Goal: Navigation & Orientation: Find specific page/section

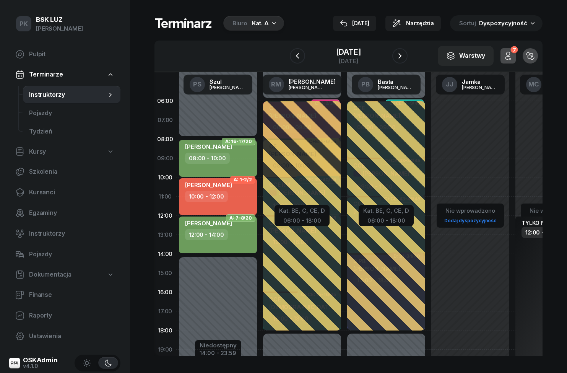
click at [512, 56] on icon "button" at bounding box center [507, 55] width 9 height 9
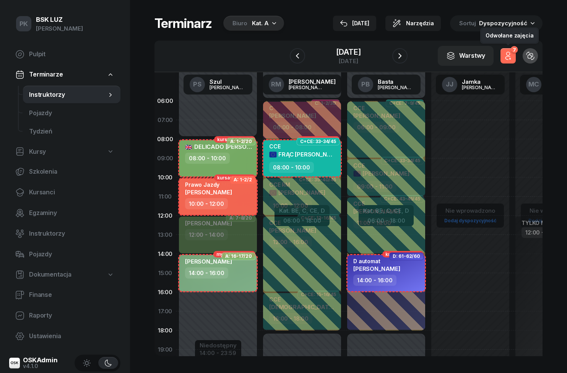
click at [512, 61] on button "7" at bounding box center [507, 55] width 15 height 15
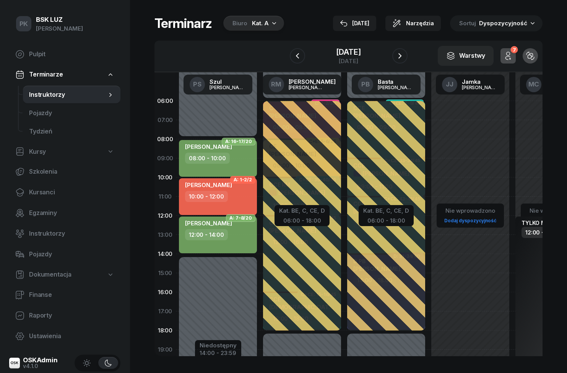
click at [514, 60] on button "7" at bounding box center [507, 55] width 15 height 15
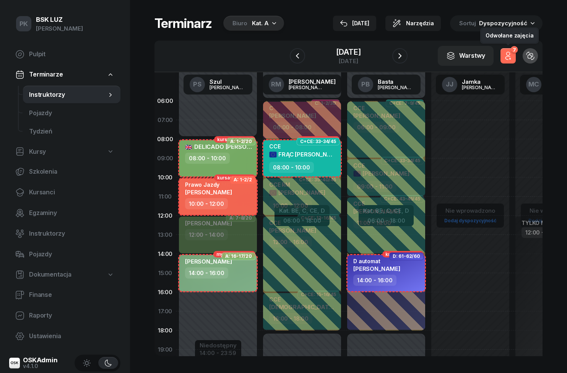
click at [514, 60] on button "7" at bounding box center [507, 55] width 15 height 15
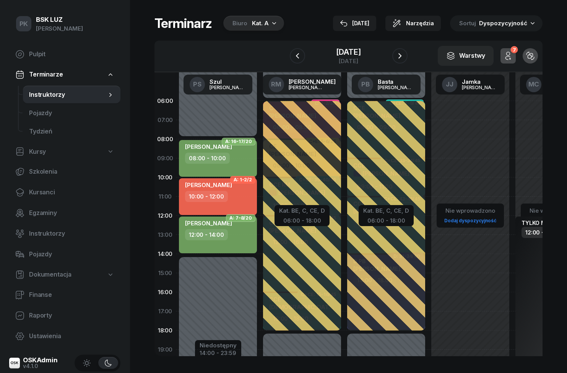
click at [512, 60] on icon "button" at bounding box center [507, 55] width 9 height 9
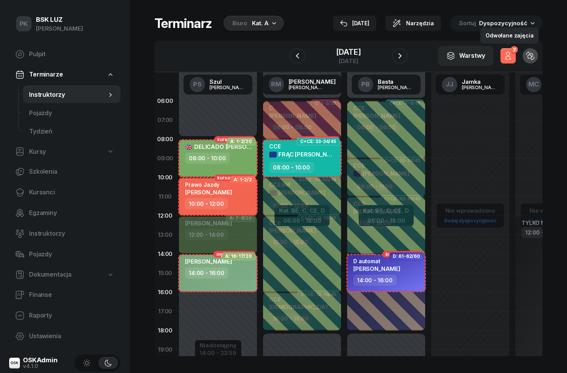
click at [515, 60] on button "7" at bounding box center [507, 55] width 15 height 15
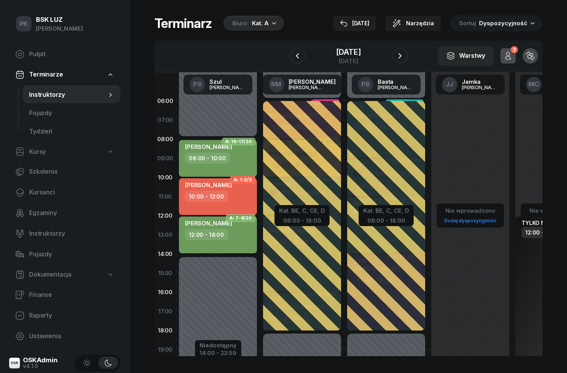
click at [513, 60] on button "7" at bounding box center [507, 55] width 15 height 15
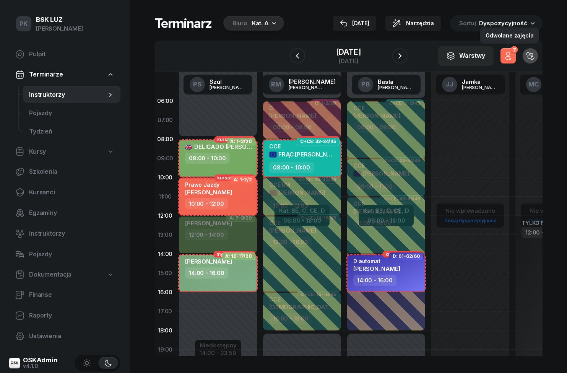
click at [510, 62] on button "7" at bounding box center [507, 55] width 15 height 15
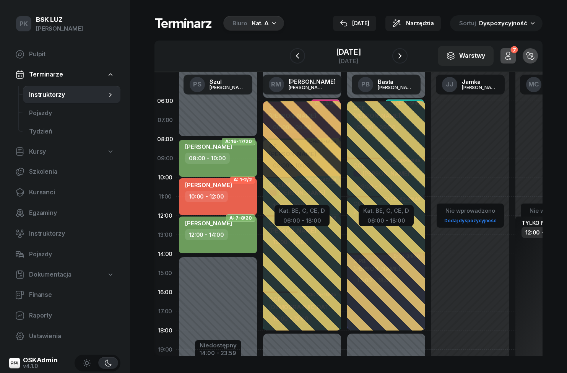
click at [224, 161] on div "08:00 - 10:00" at bounding box center [207, 157] width 45 height 11
select select "08"
select select "10"
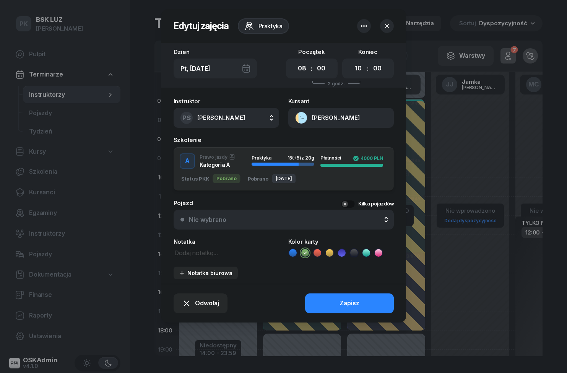
click at [387, 24] on icon "button" at bounding box center [387, 26] width 8 height 8
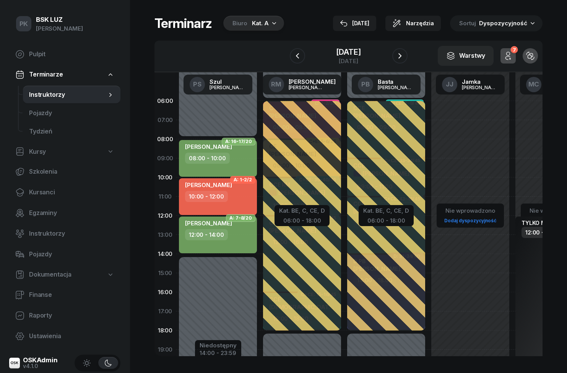
click at [404, 60] on icon "button" at bounding box center [399, 55] width 9 height 9
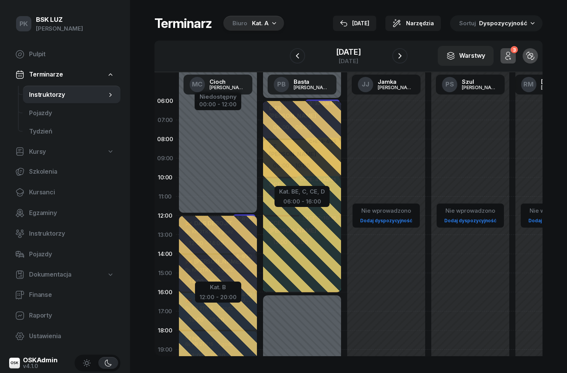
click at [404, 51] on icon "button" at bounding box center [399, 55] width 9 height 9
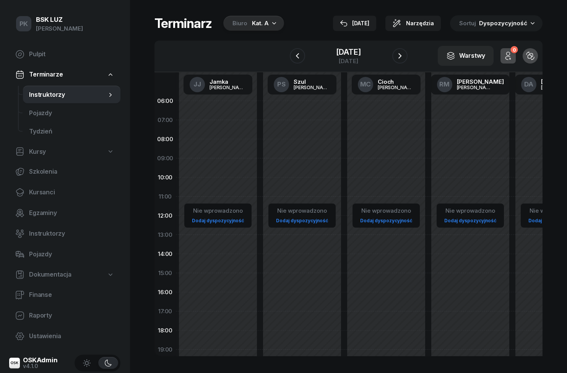
click at [407, 55] on button "button" at bounding box center [399, 55] width 15 height 15
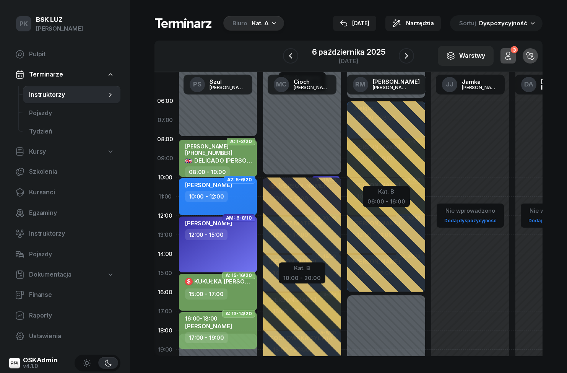
click at [211, 290] on div "15:00 - 17:00" at bounding box center [206, 293] width 42 height 11
select select "15"
select select "17"
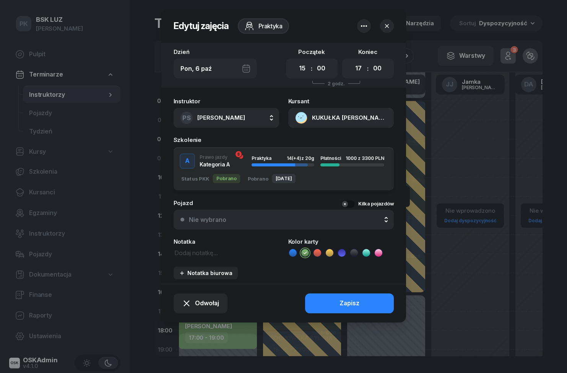
click at [388, 25] on icon "button" at bounding box center [387, 26] width 8 height 8
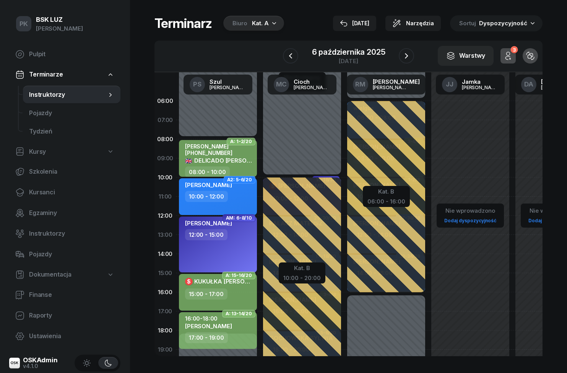
click at [410, 56] on icon "button" at bounding box center [406, 55] width 9 height 9
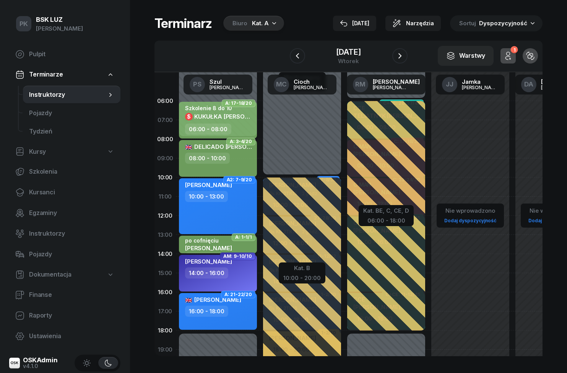
click at [407, 60] on button "button" at bounding box center [399, 55] width 15 height 15
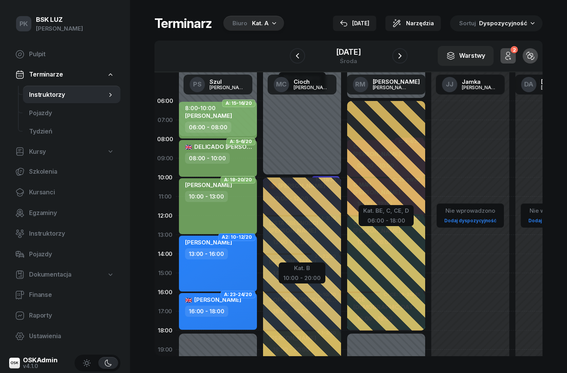
click at [404, 56] on icon "button" at bounding box center [399, 55] width 9 height 9
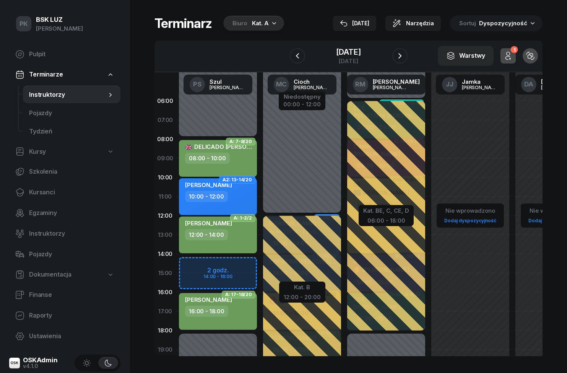
click at [407, 57] on button "button" at bounding box center [399, 55] width 15 height 15
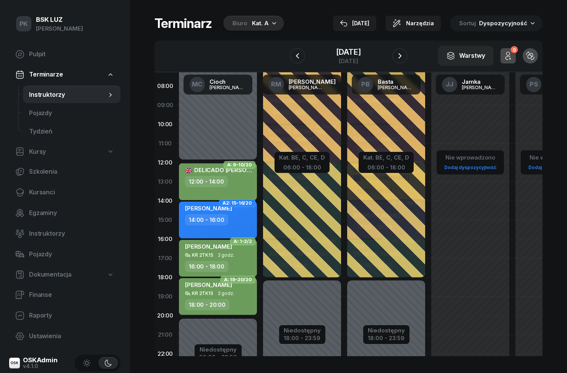
scroll to position [55, 0]
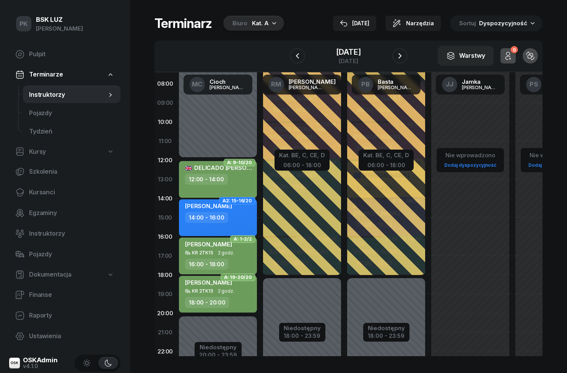
click at [404, 57] on icon "button" at bounding box center [399, 55] width 9 height 9
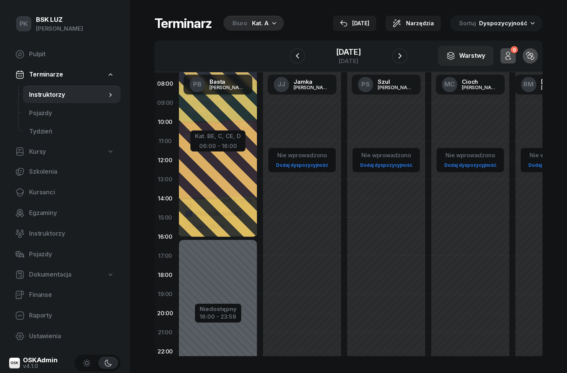
click at [407, 58] on button "button" at bounding box center [399, 55] width 15 height 15
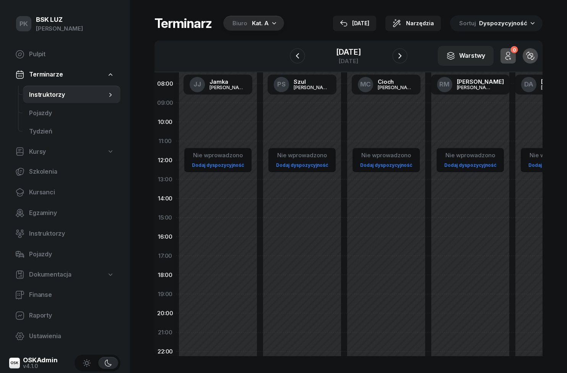
click at [404, 58] on icon "button" at bounding box center [399, 55] width 9 height 9
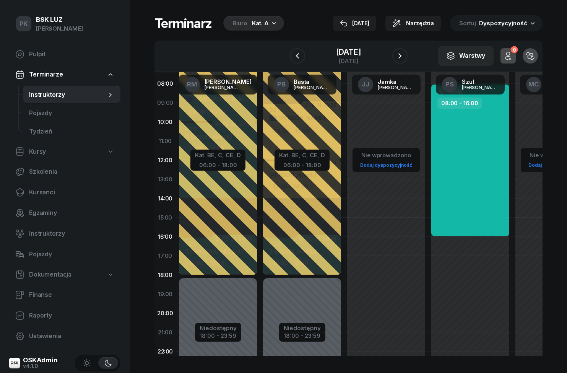
click at [404, 57] on icon "button" at bounding box center [399, 55] width 9 height 9
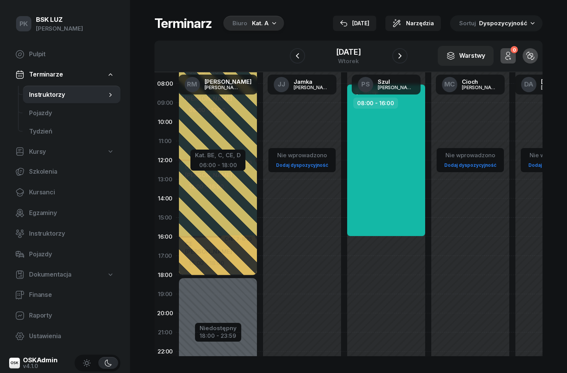
click at [407, 58] on button "button" at bounding box center [399, 55] width 15 height 15
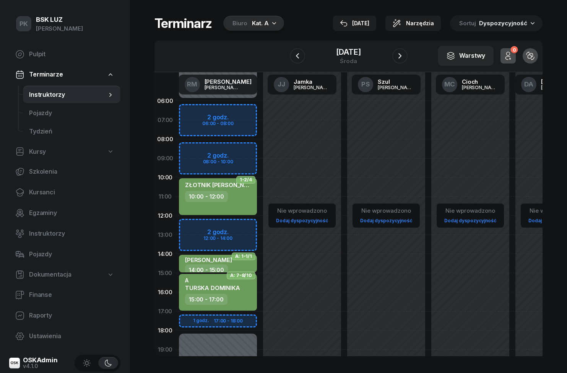
click at [407, 55] on button "button" at bounding box center [399, 55] width 15 height 15
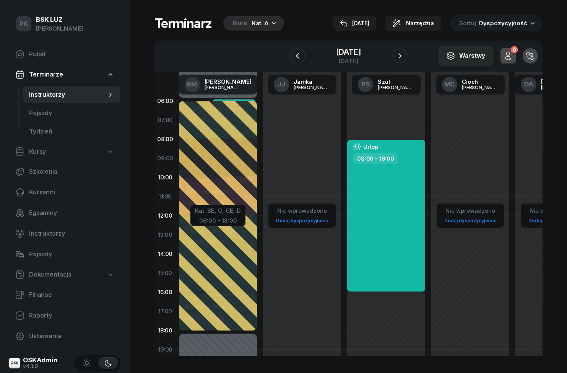
click at [404, 58] on icon "button" at bounding box center [399, 55] width 9 height 9
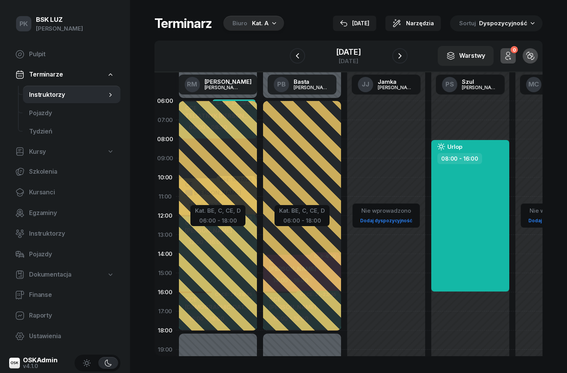
click at [404, 54] on icon "button" at bounding box center [399, 55] width 9 height 9
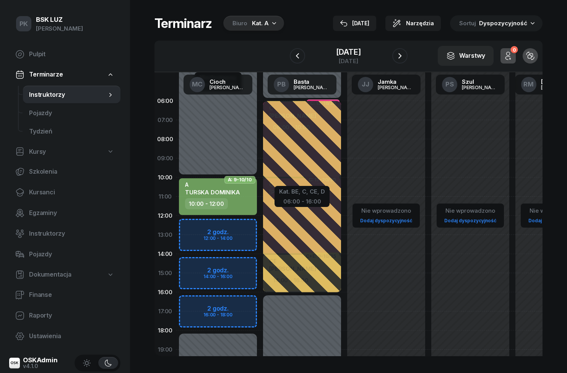
click at [407, 53] on button "button" at bounding box center [399, 55] width 15 height 15
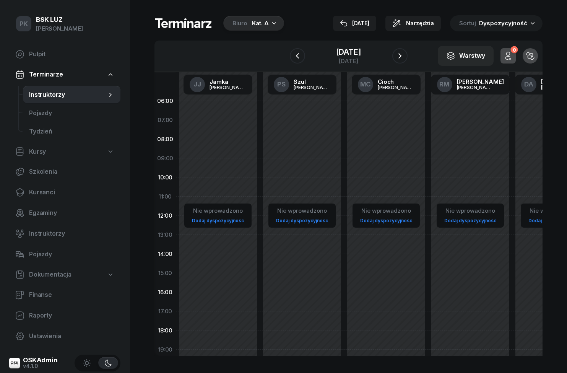
click at [407, 54] on button "button" at bounding box center [399, 55] width 15 height 15
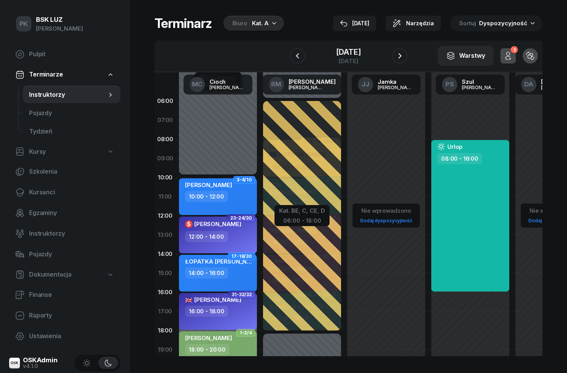
click at [407, 54] on button "button" at bounding box center [399, 55] width 15 height 15
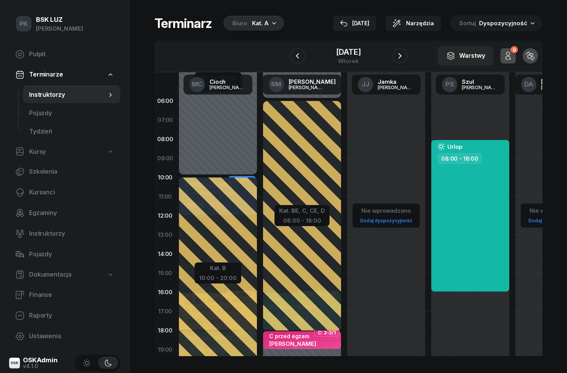
click at [293, 56] on icon "button" at bounding box center [297, 55] width 9 height 9
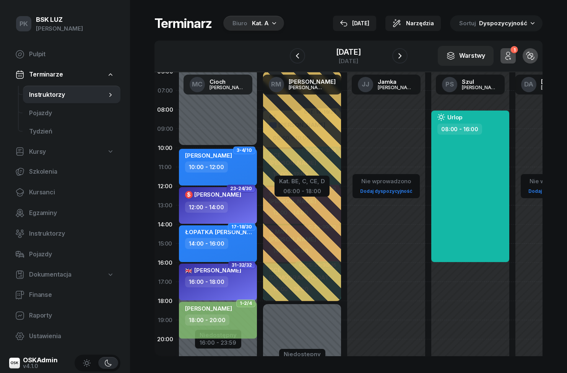
scroll to position [29, 1]
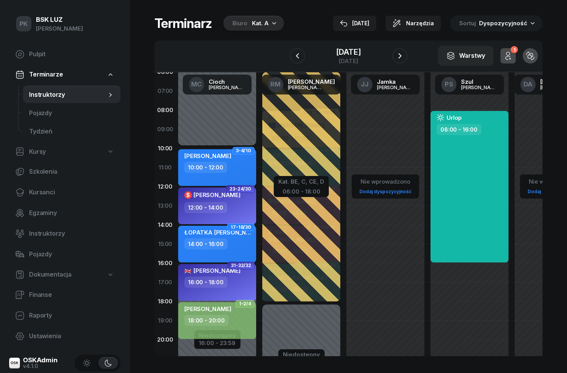
click at [404, 55] on icon "button" at bounding box center [399, 55] width 9 height 9
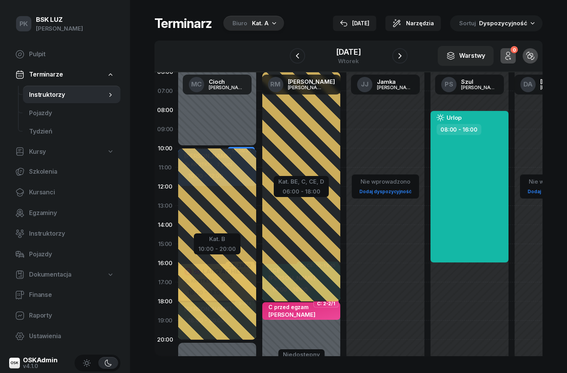
click at [404, 58] on icon "button" at bounding box center [399, 55] width 9 height 9
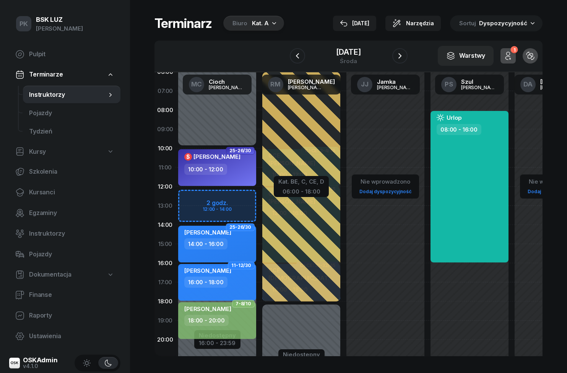
click at [404, 56] on icon "button" at bounding box center [399, 55] width 9 height 9
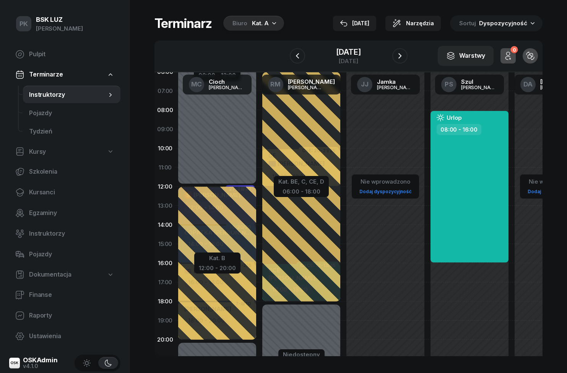
click at [407, 57] on button "button" at bounding box center [399, 55] width 15 height 15
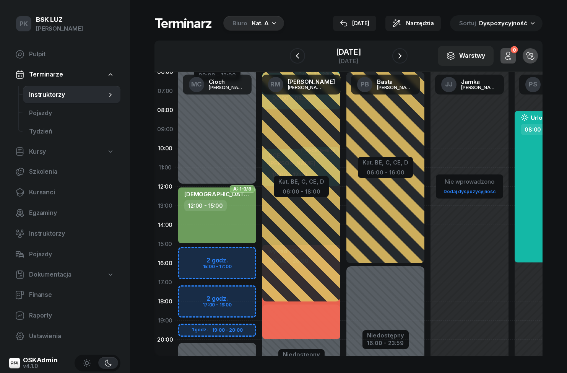
click at [404, 58] on icon "button" at bounding box center [399, 55] width 9 height 9
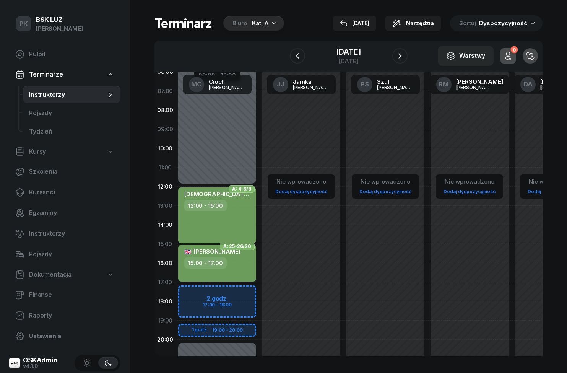
click at [404, 59] on icon "button" at bounding box center [399, 55] width 9 height 9
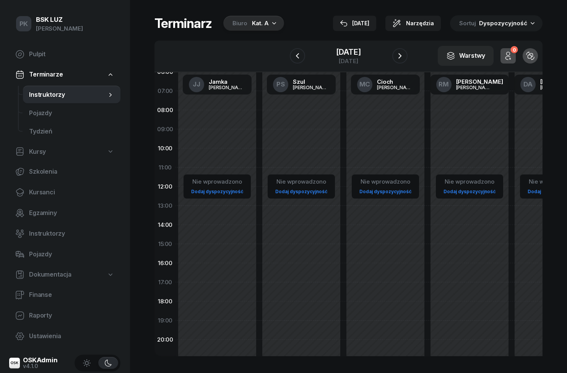
click at [28, 188] on link "Kursanci" at bounding box center [64, 192] width 111 height 18
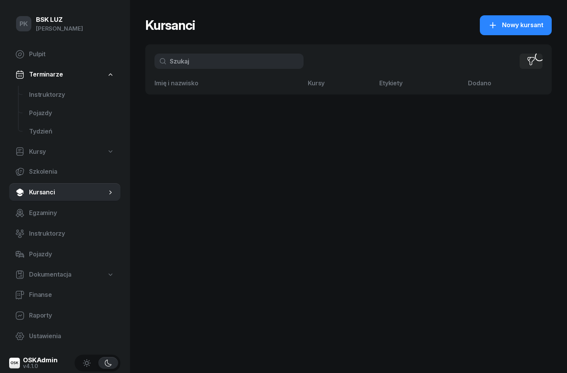
click at [32, 97] on span "Instruktorzy" at bounding box center [71, 95] width 85 height 10
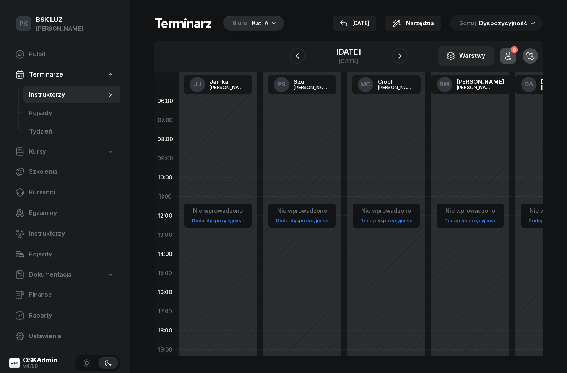
click at [267, 24] on div "Kat. A" at bounding box center [260, 23] width 17 height 9
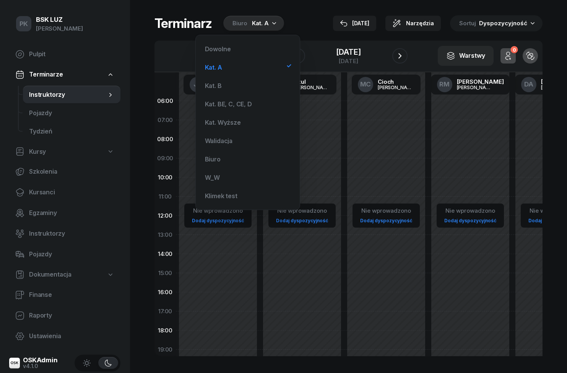
click at [230, 89] on div "Kat. B" at bounding box center [248, 85] width 92 height 15
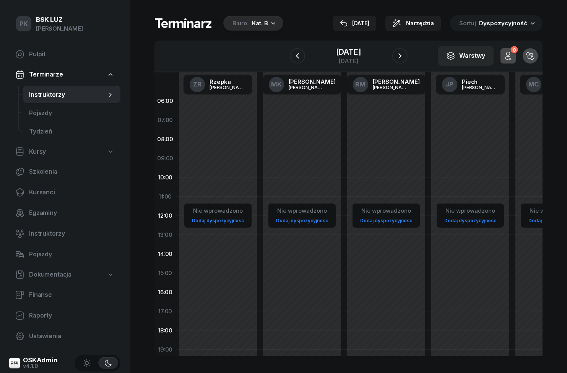
click at [363, 19] on div "[DATE]" at bounding box center [354, 23] width 29 height 9
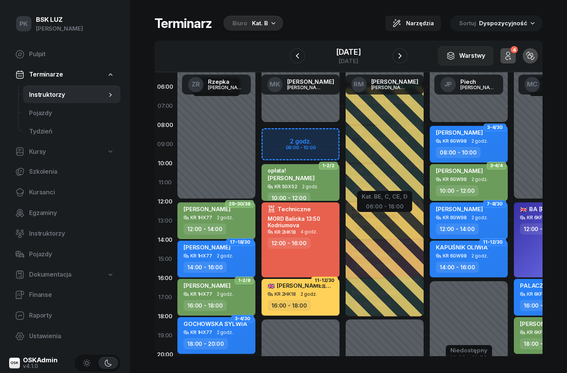
scroll to position [14, 3]
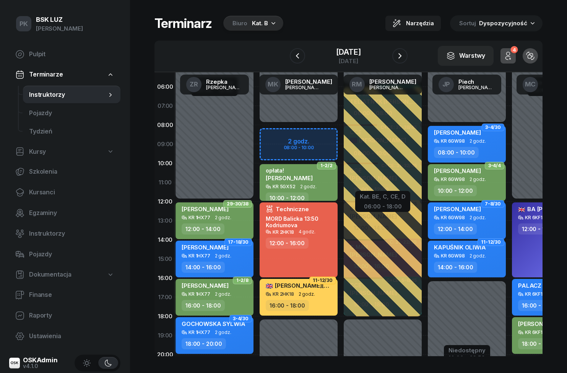
click at [404, 55] on icon "button" at bounding box center [399, 55] width 9 height 9
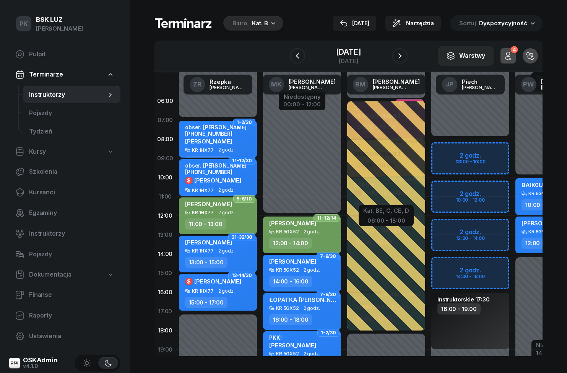
click at [404, 56] on icon "button" at bounding box center [399, 55] width 9 height 9
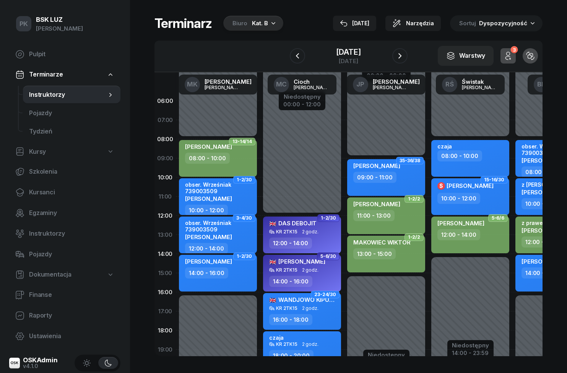
click at [404, 56] on icon "button" at bounding box center [399, 55] width 9 height 9
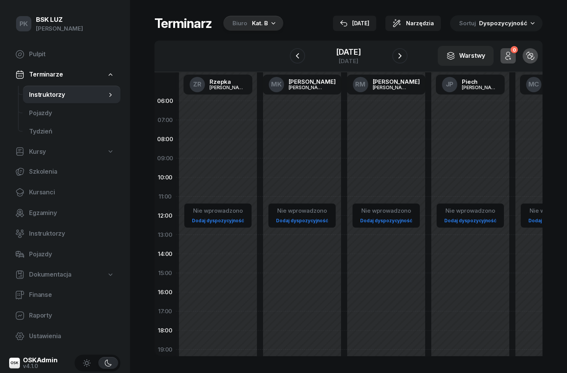
click at [407, 55] on button "button" at bounding box center [399, 55] width 15 height 15
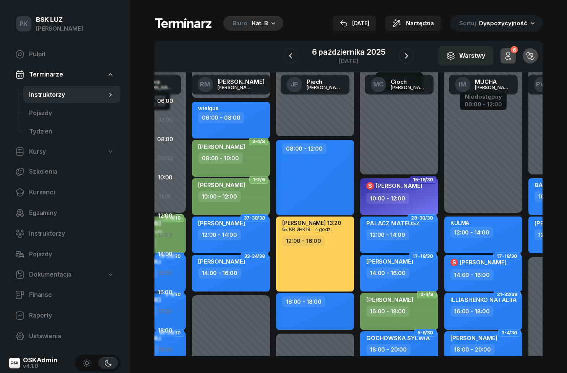
click at [410, 60] on icon "button" at bounding box center [406, 55] width 9 height 9
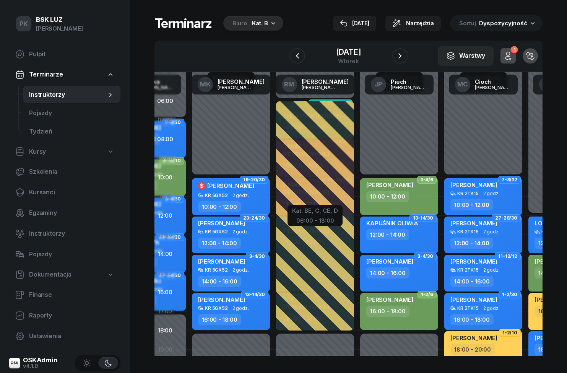
click at [267, 19] on div "Biuro Kat. B" at bounding box center [253, 23] width 60 height 15
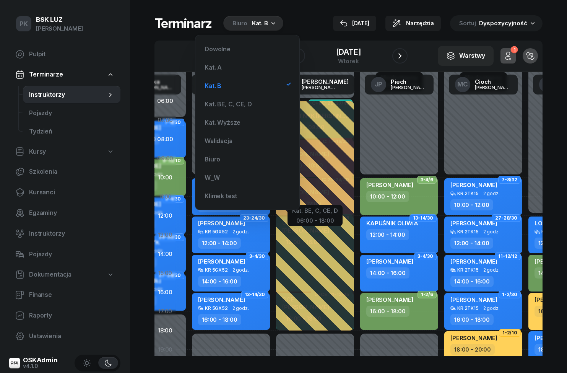
click at [245, 101] on div "Kat. BE, C, CE, D" at bounding box center [227, 104] width 47 height 6
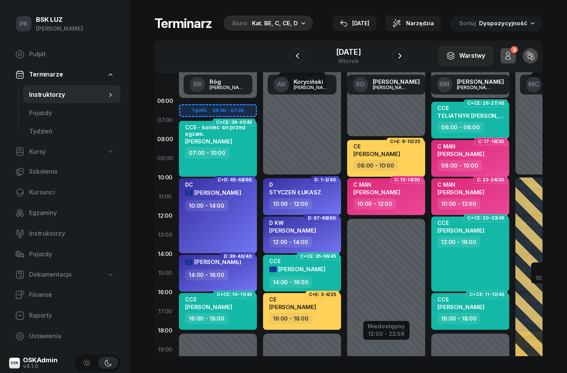
click at [354, 21] on div "[DATE]" at bounding box center [354, 23] width 29 height 9
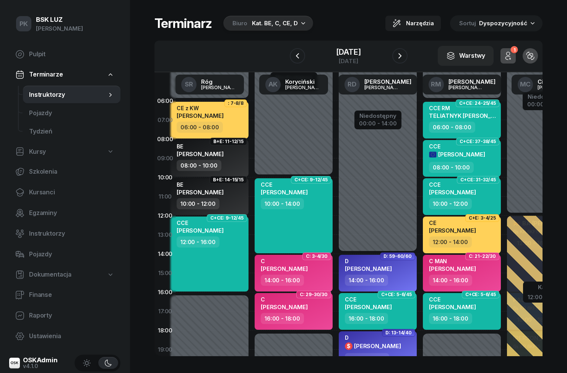
scroll to position [0, 6]
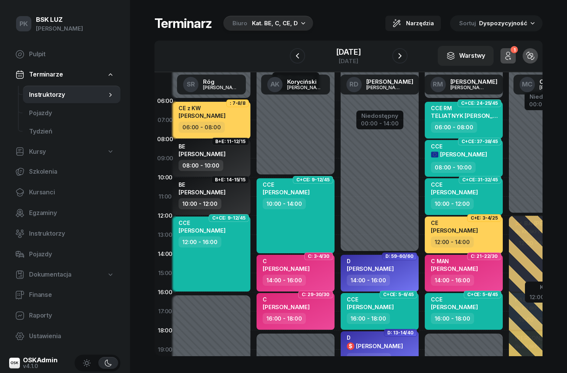
click at [404, 57] on icon "button" at bounding box center [399, 55] width 9 height 9
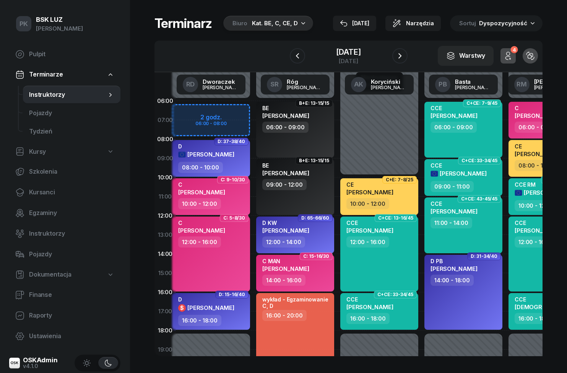
scroll to position [0, 6]
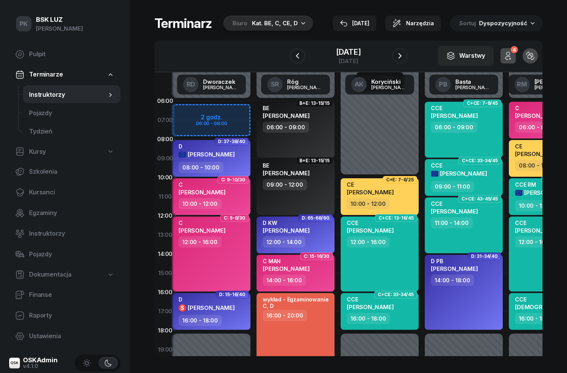
click at [401, 54] on icon "button" at bounding box center [399, 55] width 3 height 5
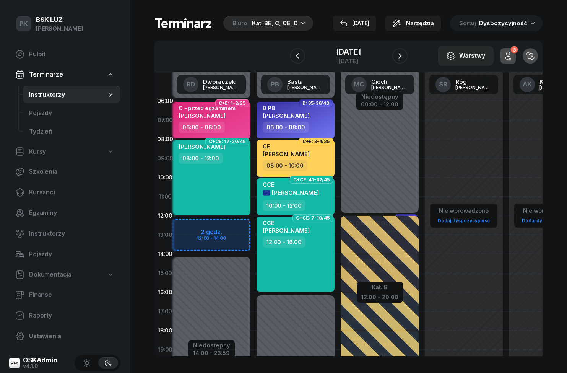
click at [401, 57] on icon "button" at bounding box center [399, 55] width 3 height 5
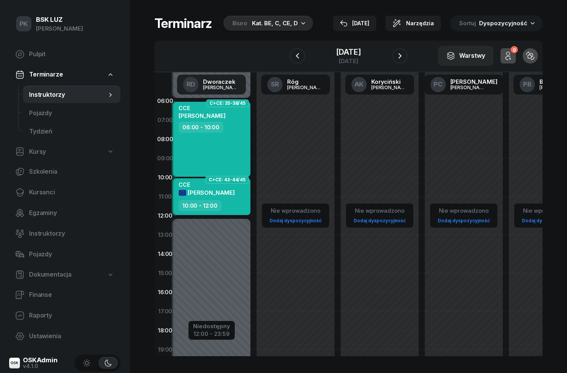
click at [404, 54] on icon "button" at bounding box center [399, 55] width 9 height 9
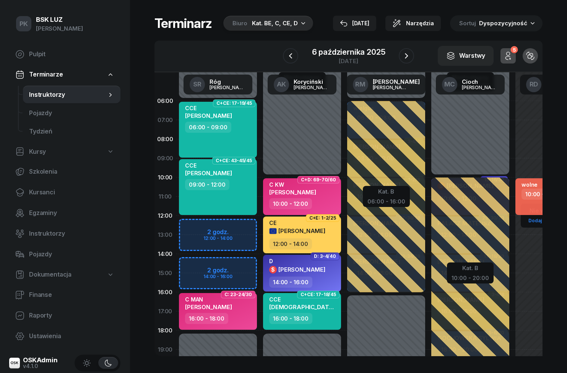
click at [408, 52] on icon "button" at bounding box center [406, 55] width 9 height 9
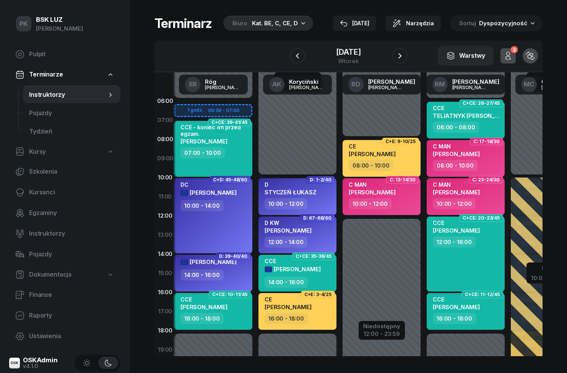
scroll to position [0, 5]
click at [295, 61] on button "button" at bounding box center [297, 55] width 15 height 15
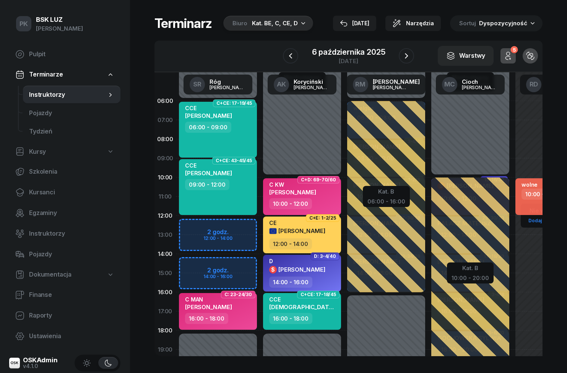
scroll to position [2, 0]
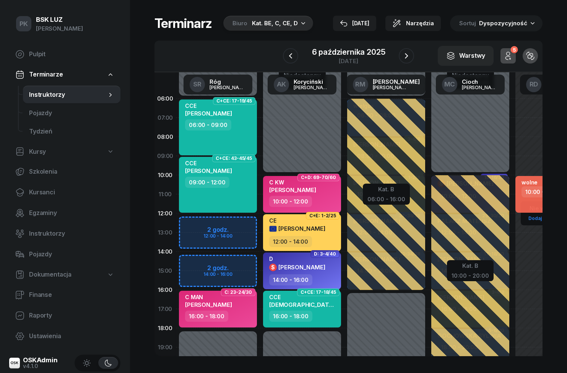
click at [399, 58] on button "button" at bounding box center [406, 55] width 15 height 15
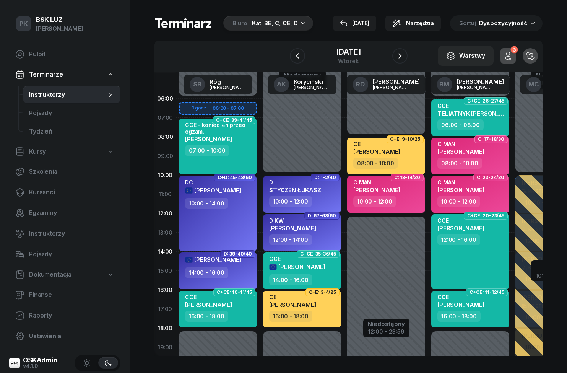
click at [399, 56] on button "button" at bounding box center [399, 55] width 15 height 15
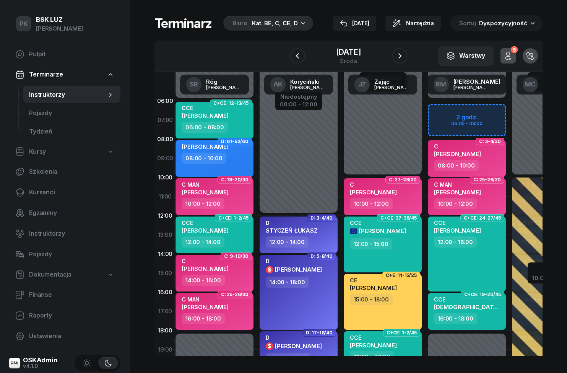
scroll to position [0, 4]
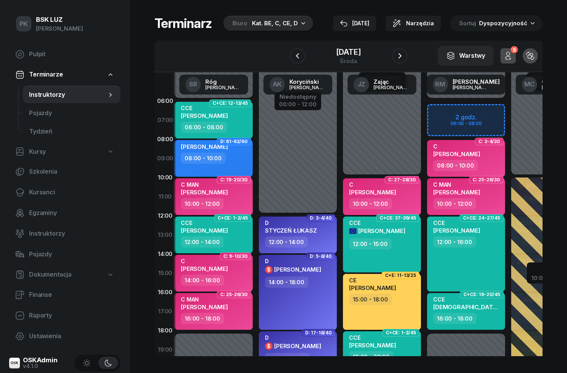
click at [400, 52] on button "button" at bounding box center [399, 55] width 15 height 15
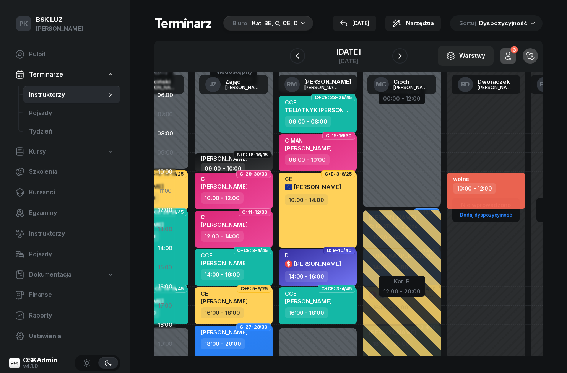
scroll to position [0, 123]
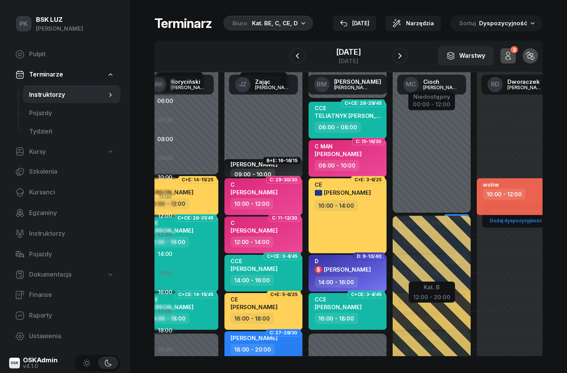
click at [23, 337] on icon at bounding box center [19, 335] width 9 height 9
select select "06:00"
select select "22:00"
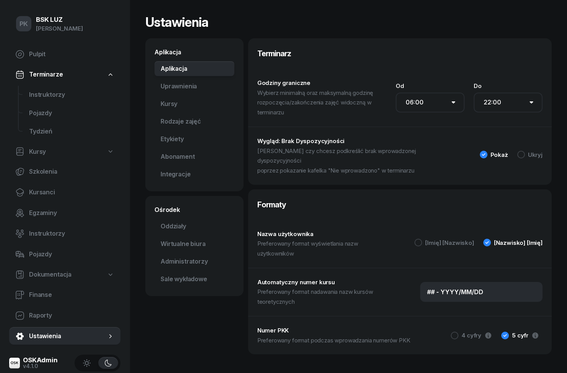
click at [169, 92] on link "Uprawnienia" at bounding box center [194, 86] width 80 height 15
select select "7"
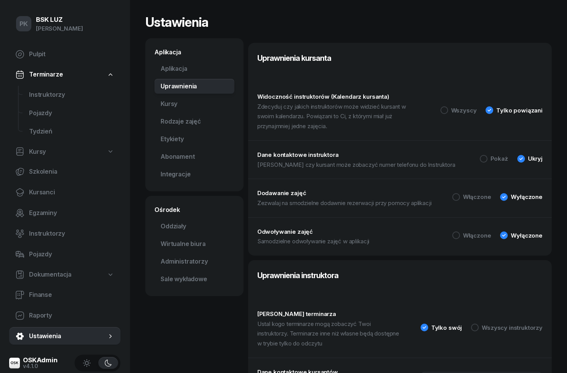
click at [159, 108] on link "Kursy" at bounding box center [194, 103] width 80 height 15
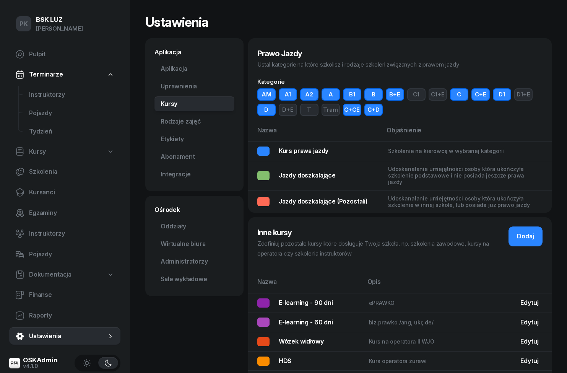
click at [159, 119] on link "Rodzaje zajęć" at bounding box center [194, 121] width 80 height 15
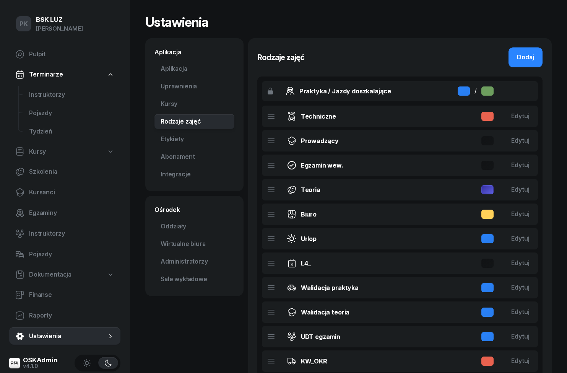
click at [162, 138] on link "Etykiety" at bounding box center [194, 138] width 80 height 15
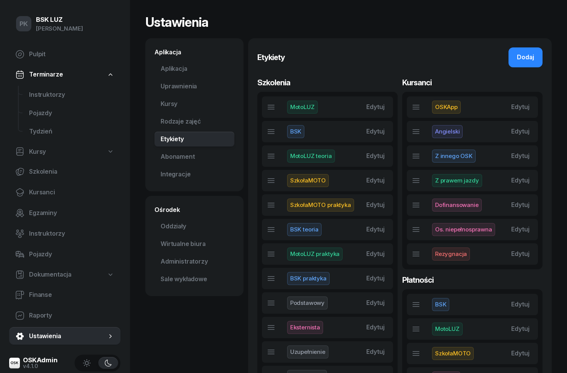
click at [158, 156] on link "Abonament Nowość" at bounding box center [194, 156] width 80 height 15
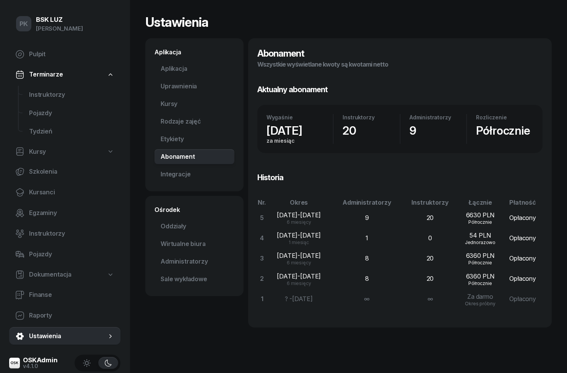
scroll to position [32, 0]
click at [168, 167] on link "Integracje" at bounding box center [194, 174] width 80 height 15
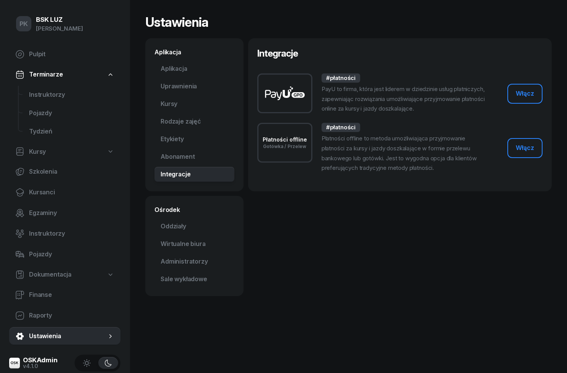
click at [164, 227] on link "Oddziały" at bounding box center [194, 226] width 80 height 15
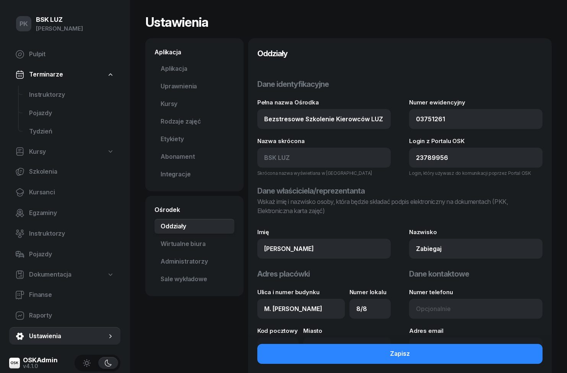
click at [165, 243] on link "Wirtualne biura" at bounding box center [194, 243] width 80 height 15
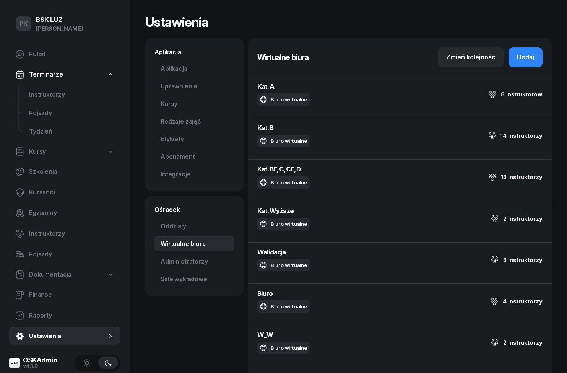
click at [162, 256] on link "Administratorzy" at bounding box center [194, 261] width 80 height 15
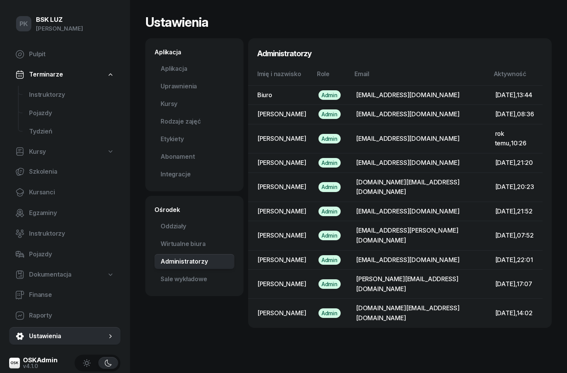
click at [164, 273] on link "Sale wykładowe" at bounding box center [194, 278] width 80 height 15
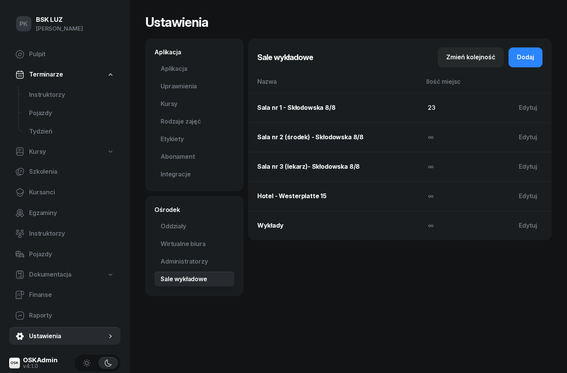
click at [173, 245] on link "Wirtualne biura" at bounding box center [194, 243] width 80 height 15
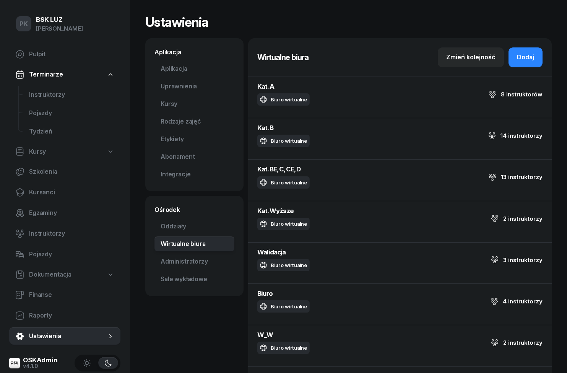
click at [169, 263] on link "Administratorzy" at bounding box center [194, 261] width 80 height 15
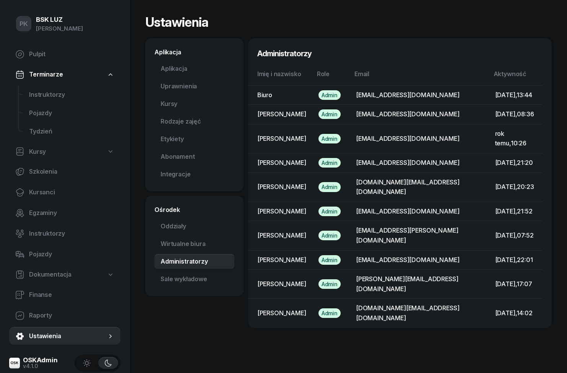
click at [168, 278] on link "Sale wykładowe" at bounding box center [194, 278] width 80 height 15
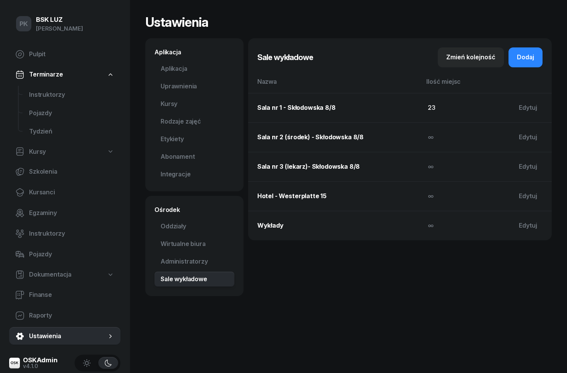
click at [30, 313] on span "Raporty" at bounding box center [71, 315] width 85 height 10
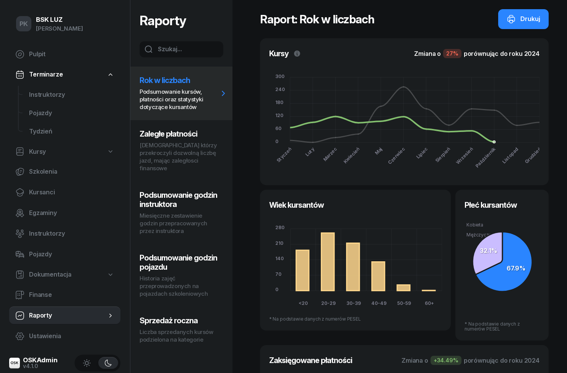
click at [36, 323] on link "Raporty" at bounding box center [64, 315] width 111 height 18
click at [40, 329] on link "Ustawienia" at bounding box center [64, 336] width 111 height 18
select select "06:00"
select select "22:00"
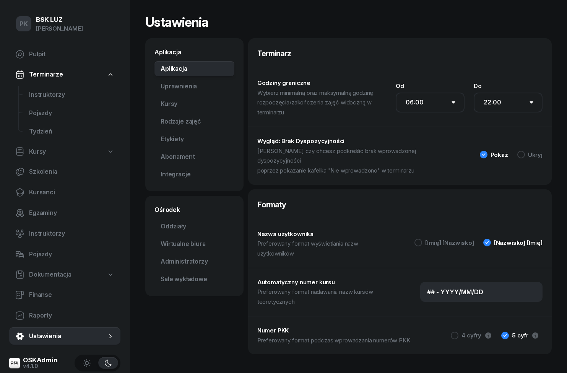
click at [35, 290] on span "Finanse" at bounding box center [71, 295] width 85 height 10
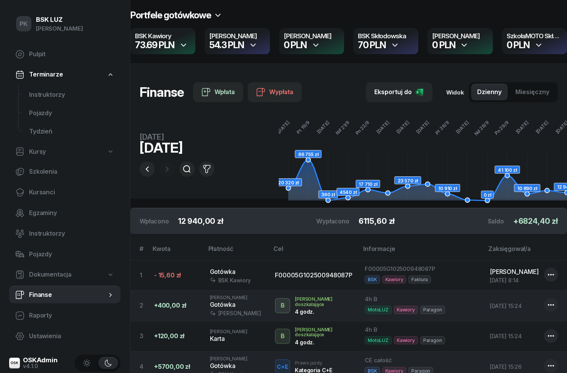
click at [143, 167] on icon "button" at bounding box center [147, 168] width 9 height 9
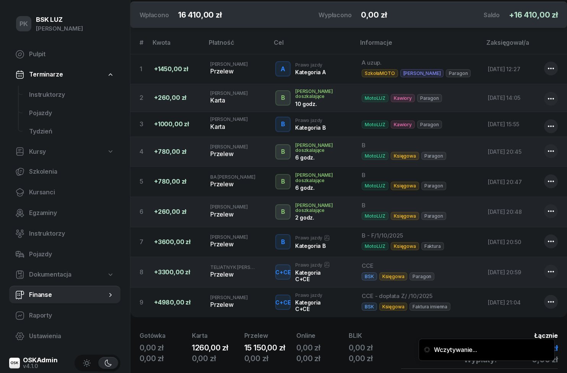
scroll to position [220, 0]
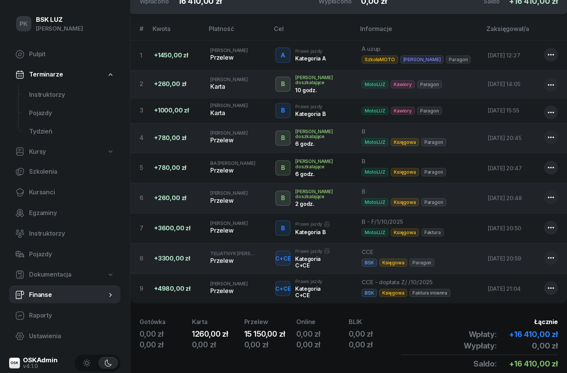
click at [30, 318] on span "Raporty" at bounding box center [71, 315] width 85 height 10
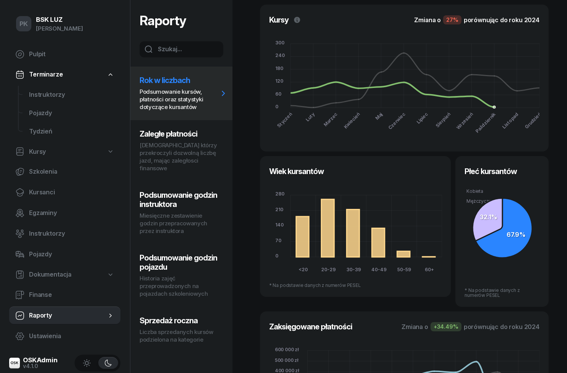
scroll to position [96, 0]
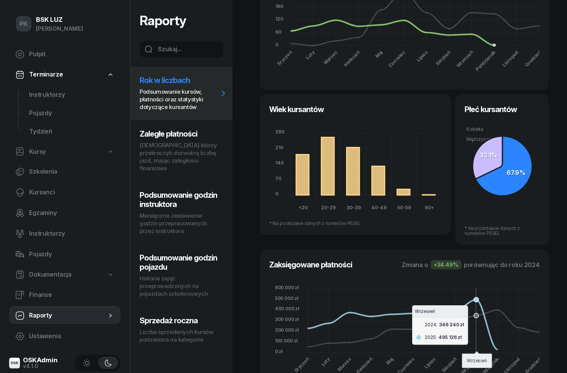
click at [478, 300] on icon "600 000 zł 600 000 zł 500 000 zł 500 000 zł 400 000 zł 400 000 zł 300 000 zł 30…" at bounding box center [404, 332] width 270 height 110
click at [527, 278] on icon "600 000 zł 600 000 zł 500 000 zł 500 000 zł 400 000 zł 400 000 zł 300 000 zł 30…" at bounding box center [404, 332] width 270 height 110
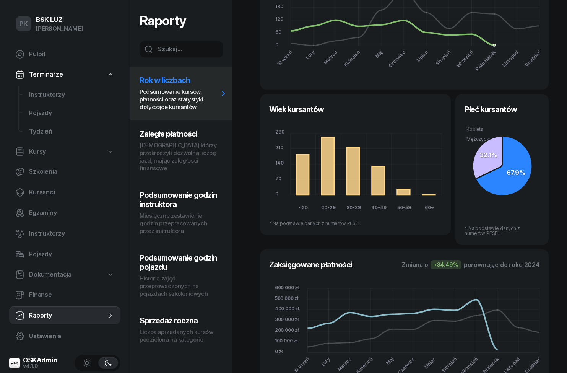
click at [457, 310] on icon "600 000 zł 600 000 zł 500 000 zł 500 000 zł 400 000 zł 400 000 zł 300 000 zł 30…" at bounding box center [404, 332] width 270 height 110
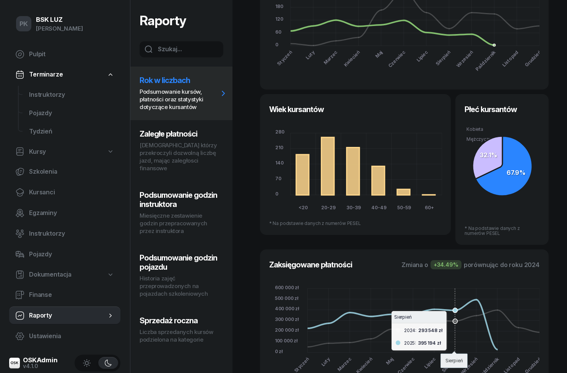
click at [483, 279] on icon "600 000 zł 600 000 zł 500 000 zł 500 000 zł 400 000 zł 400 000 zł 300 000 zł 30…" at bounding box center [404, 332] width 270 height 110
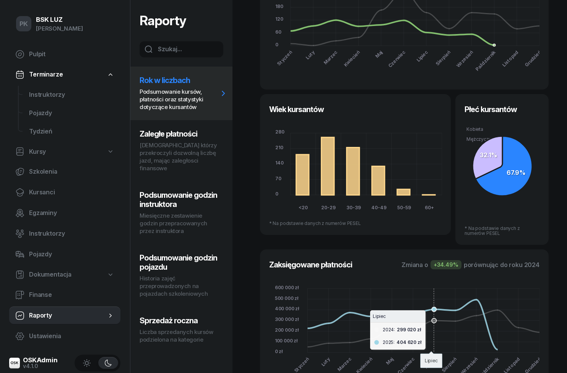
click at [435, 305] on icon "600 000 zł 600 000 zł 500 000 zł 500 000 zł 400 000 zł 400 000 zł 300 000 zł 30…" at bounding box center [404, 332] width 270 height 110
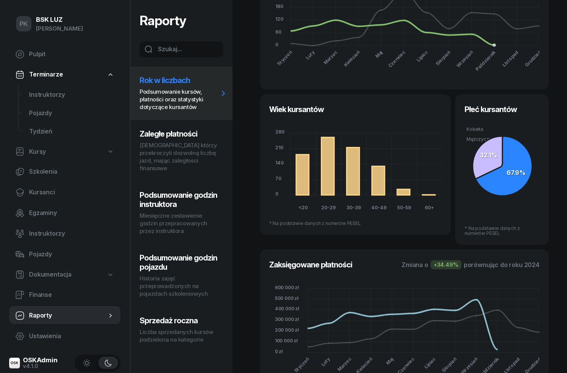
click at [471, 274] on div "Zaksięgowane płatności Zmiana o + 34.49% porównując do roku 2024 600 000 zł 600…" at bounding box center [404, 322] width 289 height 147
click at [435, 307] on icon "600 000 zł 600 000 zł 500 000 zł 500 000 zł 400 000 zł 400 000 zł 300 000 zł 30…" at bounding box center [404, 332] width 270 height 110
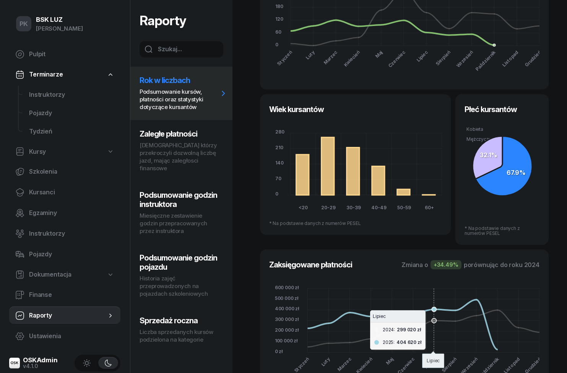
click at [456, 307] on icon "600 000 zł 600 000 zł 500 000 zł 500 000 zł 400 000 zł 400 000 zł 300 000 zł 30…" at bounding box center [404, 332] width 270 height 110
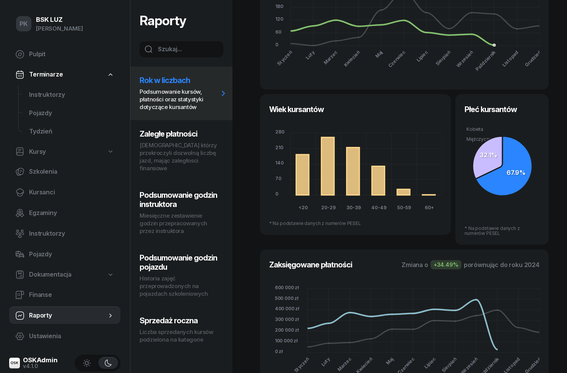
click at [504, 241] on div "Płeć kursantów Kobieta Mężczyczna 67.9% 32.1% * Na podstawie danych z numerów P…" at bounding box center [501, 169] width 93 height 151
click at [435, 303] on icon "600 000 zł 600 000 zł 500 000 zł 500 000 zł 400 000 zł 400 000 zł 300 000 zł 30…" at bounding box center [404, 332] width 270 height 110
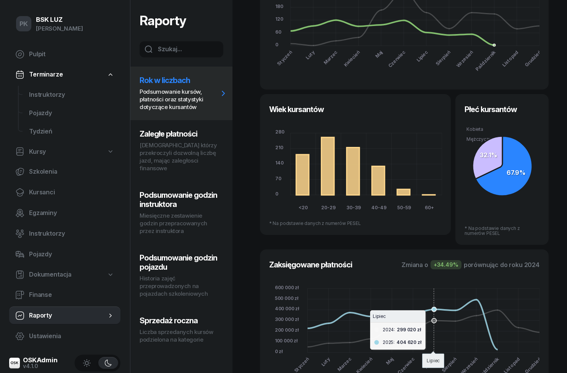
click at [486, 243] on div "Płeć kursantów Kobieta Mężczyczna 67.9% 32.1% * Na podstawie danych z numerów P…" at bounding box center [501, 169] width 93 height 151
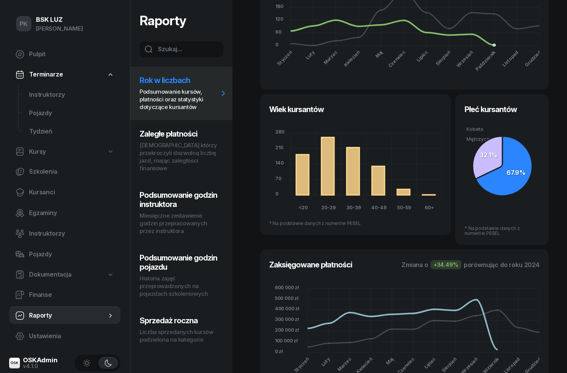
click at [412, 306] on icon "600 000 zł 600 000 zł 500 000 zł 500 000 zł 400 000 zł 400 000 zł 300 000 zł 30…" at bounding box center [404, 332] width 270 height 110
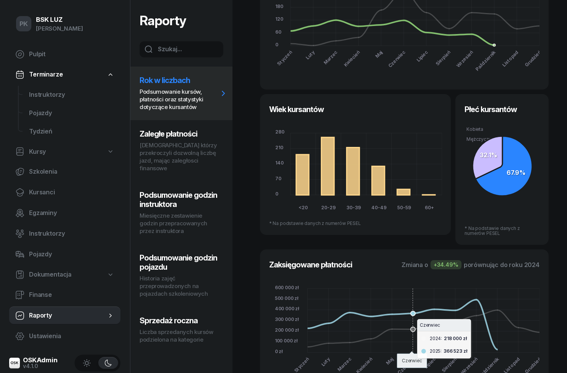
click at [472, 291] on icon "600 000 zł 600 000 zł 500 000 zł 500 000 zł 400 000 zł 400 000 zł 300 000 zł 30…" at bounding box center [404, 332] width 270 height 110
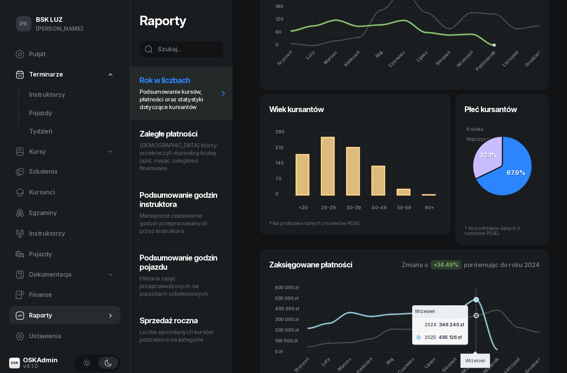
click at [554, 202] on div "Raport: Rok w liczbach Drukuj Kursy Liczba nowych kursów na prawo jazdy rozpocz…" at bounding box center [404, 154] width 325 height 501
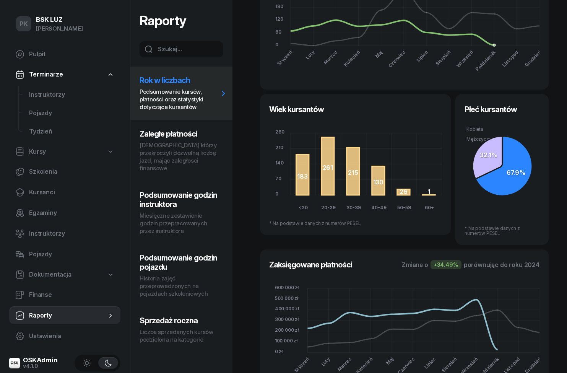
click at [155, 263] on button "Podsumowanie godzin pojazdu Historia zajęć przeprowadzonych na pojazdach szkole…" at bounding box center [181, 275] width 102 height 63
select select "week"
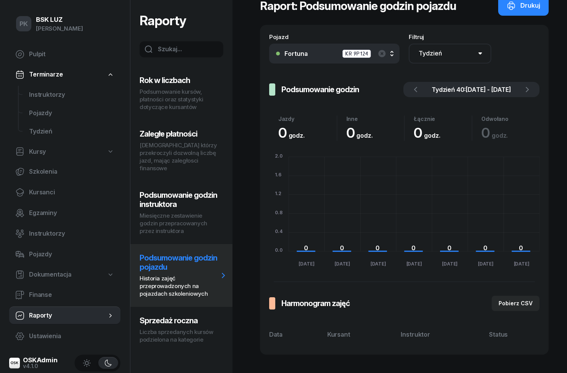
scroll to position [0, 0]
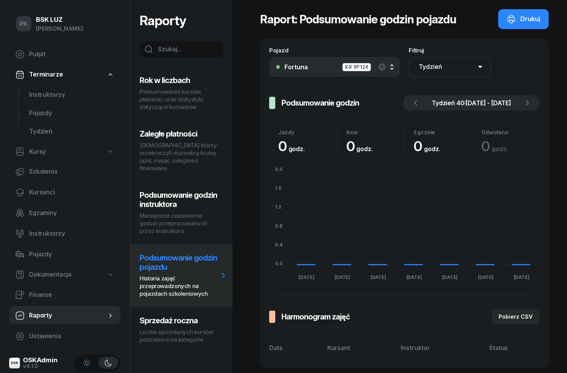
click at [155, 316] on h3 "Sprzedaż roczna" at bounding box center [178, 320] width 79 height 9
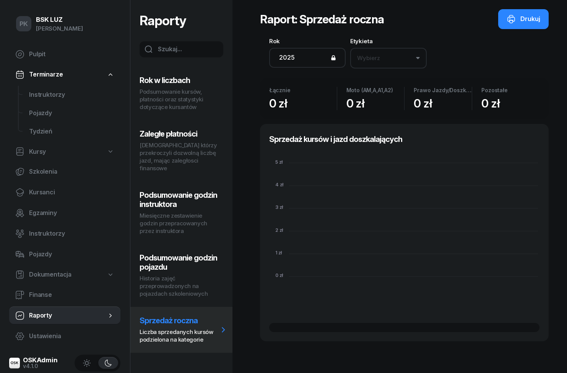
click at [155, 198] on h3 "Podsumowanie godzin instruktora" at bounding box center [178, 199] width 79 height 18
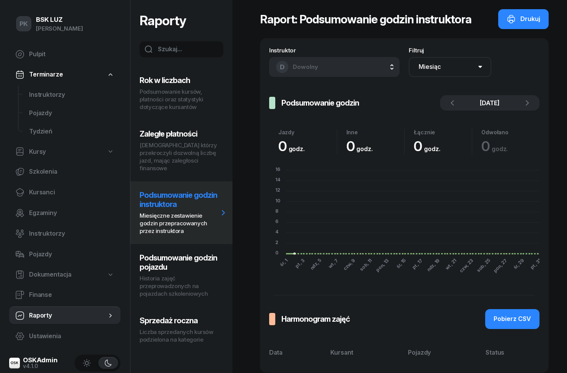
click at [147, 146] on p "[DEMOGRAPHIC_DATA] którzy przekroczyli dozwolną liczbę jazd, mając zaległosci f…" at bounding box center [178, 156] width 79 height 31
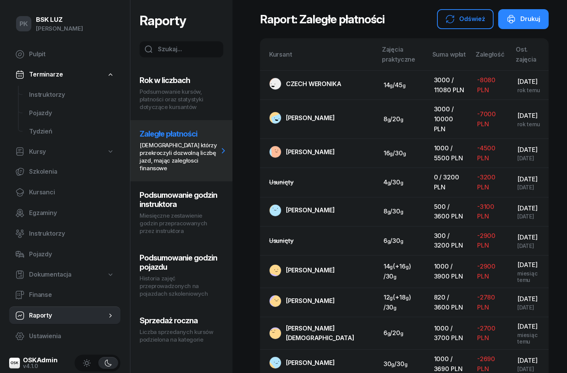
click at [149, 98] on p "Podsumowanie kursów, płatności oraz statystyki dotyczące kursantów" at bounding box center [178, 99] width 79 height 23
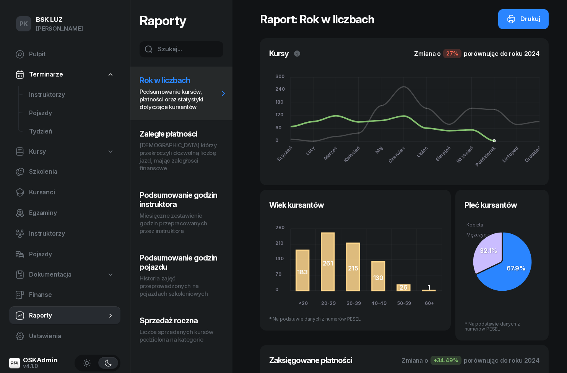
click at [152, 140] on button "Zaległe płatności [DEMOGRAPHIC_DATA] którzy przekroczyli dozwolną liczbę jazd, …" at bounding box center [181, 150] width 102 height 61
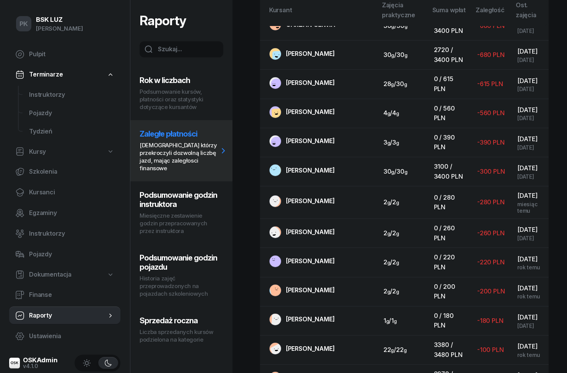
scroll to position [696, 0]
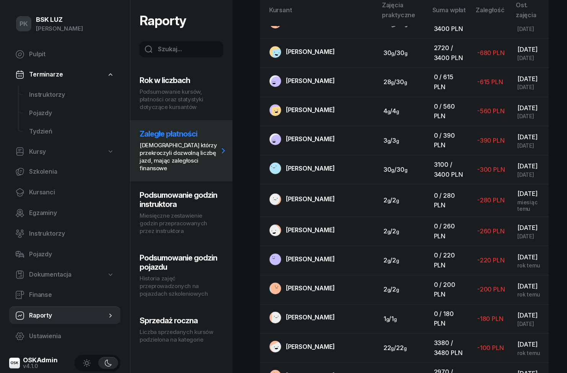
click at [37, 339] on span "Ustawienia" at bounding box center [71, 336] width 85 height 10
select select "06:00"
select select "22:00"
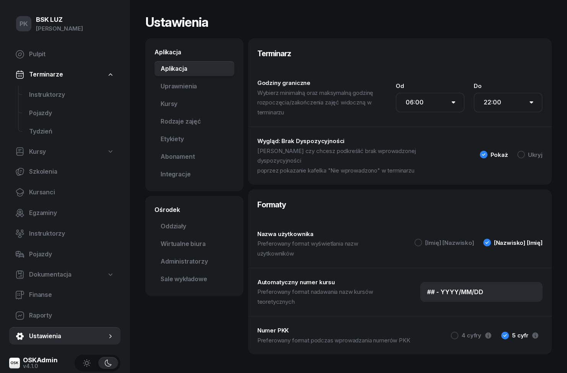
click at [29, 293] on span "Finanse" at bounding box center [71, 295] width 85 height 10
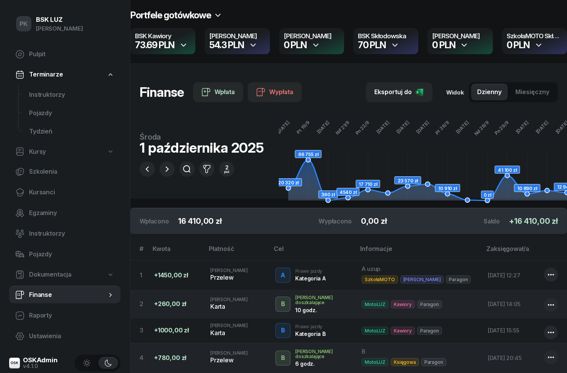
click at [31, 272] on span "Dokumentacja" at bounding box center [50, 274] width 42 height 10
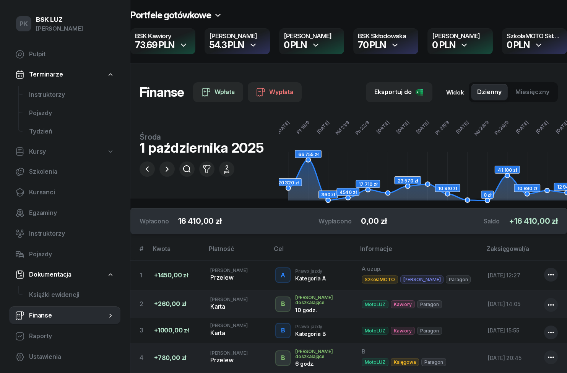
click at [40, 290] on span "Książki ewidencji" at bounding box center [71, 295] width 85 height 10
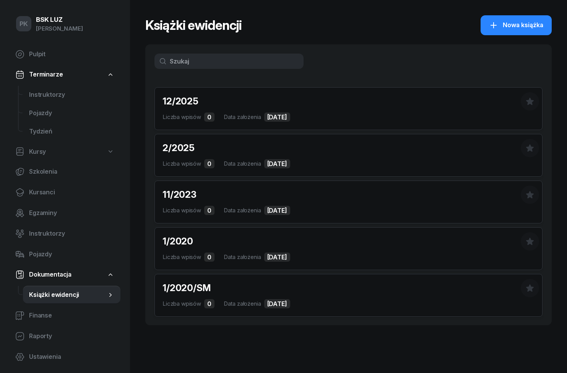
click at [29, 252] on span "Pojazdy" at bounding box center [71, 254] width 85 height 10
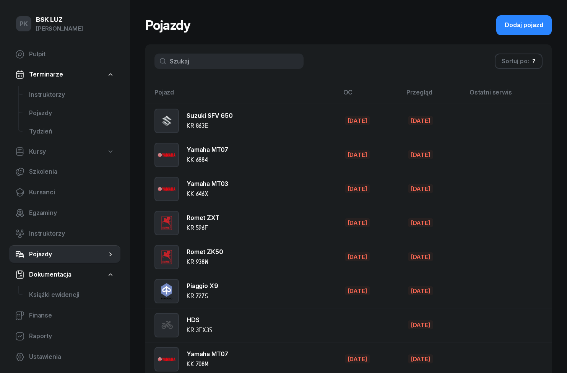
click at [35, 235] on span "Instruktorzy" at bounding box center [71, 234] width 85 height 10
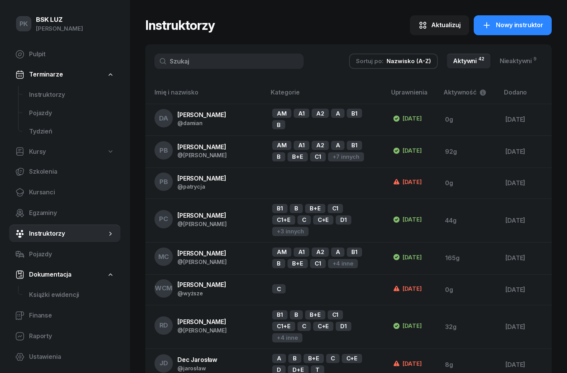
click at [413, 65] on div "Nazwisko (A-Z)" at bounding box center [408, 61] width 44 height 10
click at [405, 143] on div "Uprawnienia" at bounding box center [389, 143] width 36 height 6
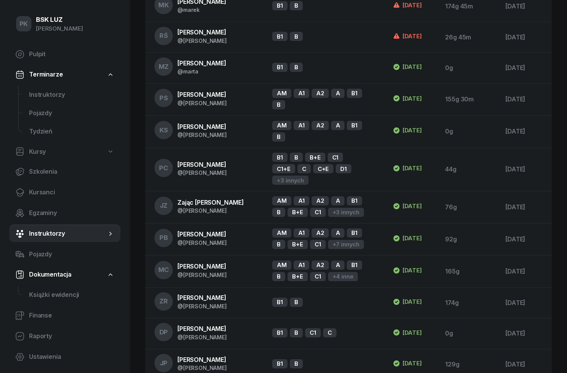
scroll to position [474, 0]
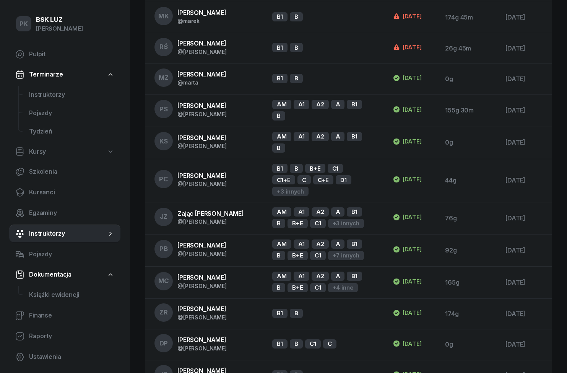
click at [36, 193] on span "Kursanci" at bounding box center [71, 192] width 85 height 10
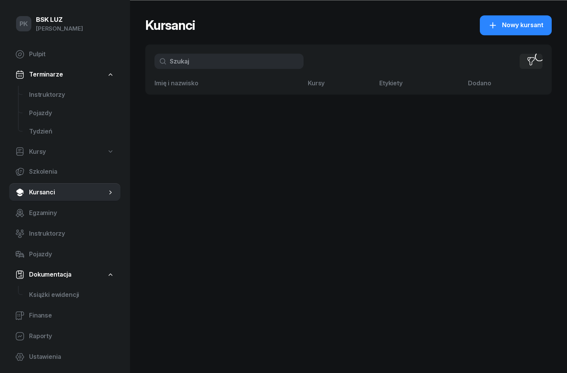
scroll to position [32, 0]
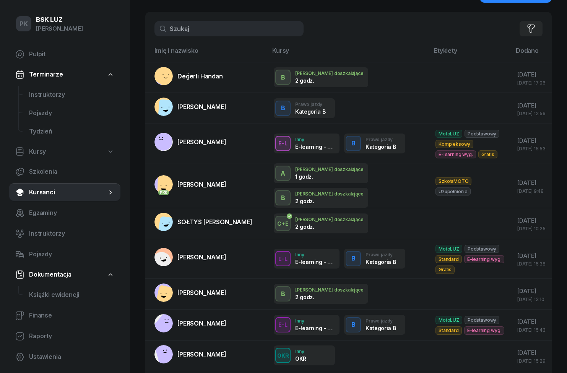
click at [26, 148] on link "Kursy" at bounding box center [64, 152] width 111 height 18
select select
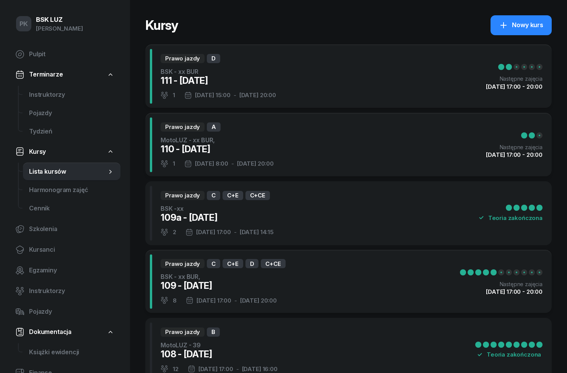
click at [35, 126] on link "Tydzień" at bounding box center [71, 131] width 97 height 18
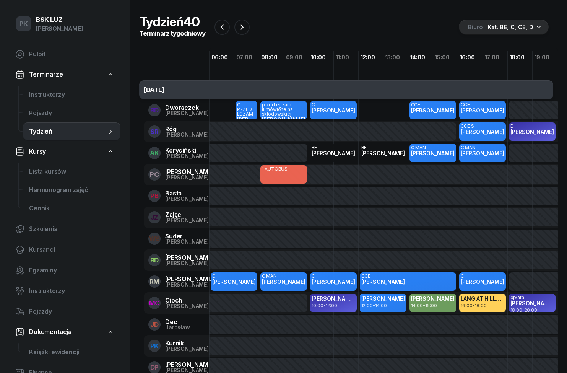
click at [40, 129] on span "Tydzień" at bounding box center [68, 132] width 78 height 10
click at [38, 130] on span "Tydzień" at bounding box center [68, 132] width 78 height 10
click at [42, 129] on span "Tydzień" at bounding box center [68, 132] width 78 height 10
click at [44, 128] on span "Tydzień" at bounding box center [68, 132] width 78 height 10
click at [524, 23] on div "Kat. BE, C, CE, D" at bounding box center [510, 27] width 46 height 9
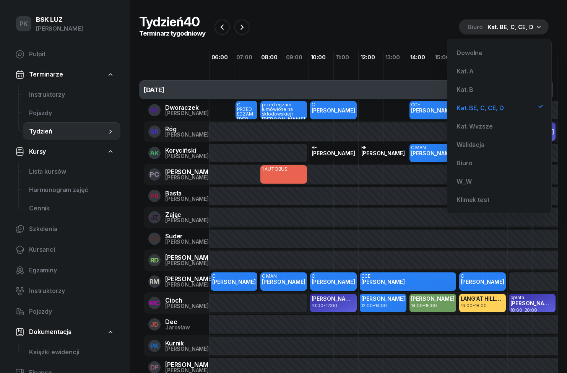
click at [492, 72] on div "Kat. A" at bounding box center [499, 70] width 92 height 15
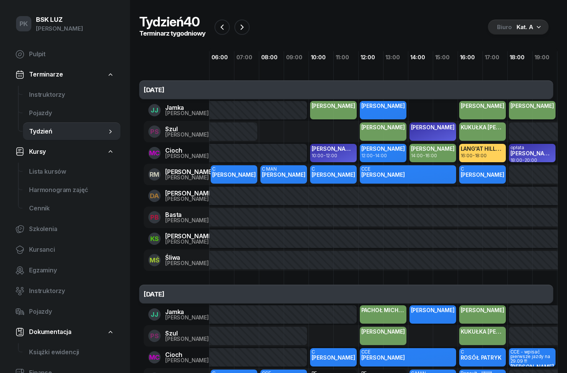
click at [241, 34] on button "button" at bounding box center [241, 26] width 15 height 15
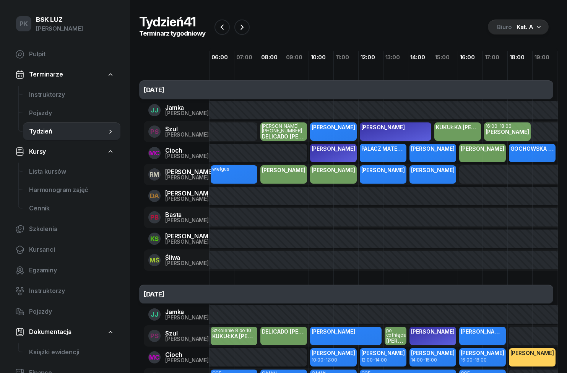
click at [530, 23] on div "Kat. A" at bounding box center [524, 27] width 17 height 9
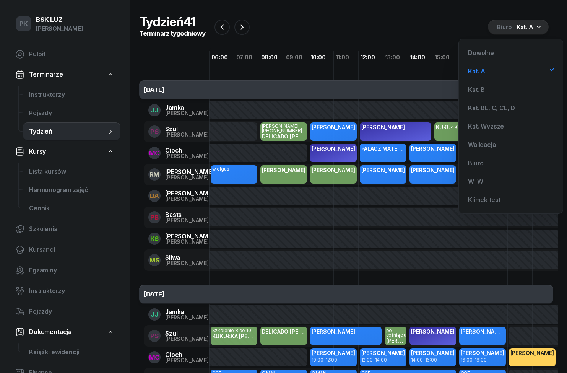
click at [500, 88] on div "Kat. B" at bounding box center [511, 89] width 92 height 15
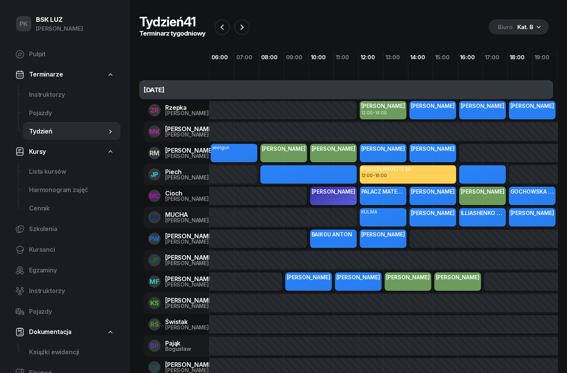
click at [39, 116] on span "Pojazdy" at bounding box center [71, 113] width 85 height 10
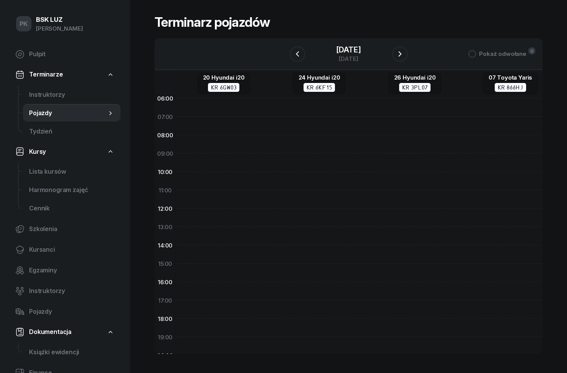
click at [40, 127] on span "Tydzień" at bounding box center [71, 132] width 85 height 10
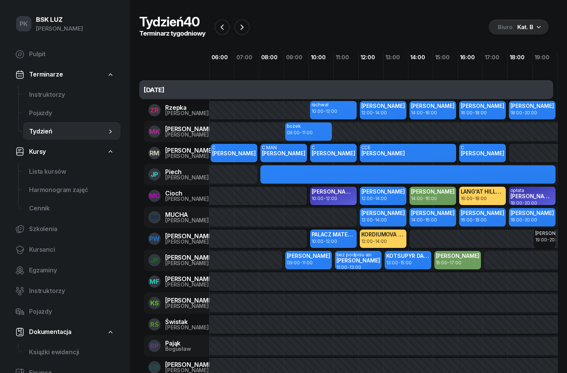
click at [37, 96] on span "Instruktorzy" at bounding box center [71, 95] width 85 height 10
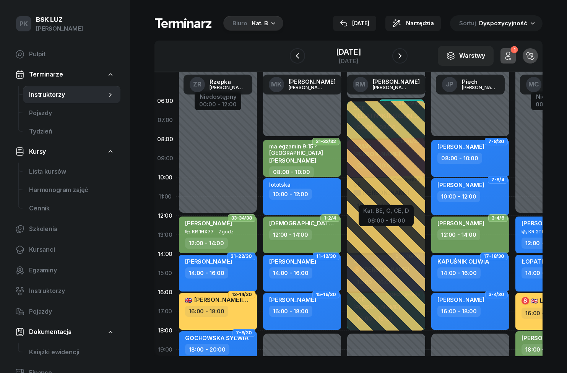
click at [36, 117] on span "Pojazdy" at bounding box center [71, 113] width 85 height 10
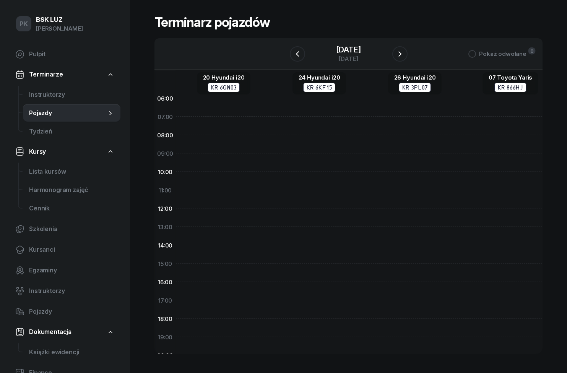
click at [40, 133] on span "Tydzień" at bounding box center [71, 132] width 85 height 10
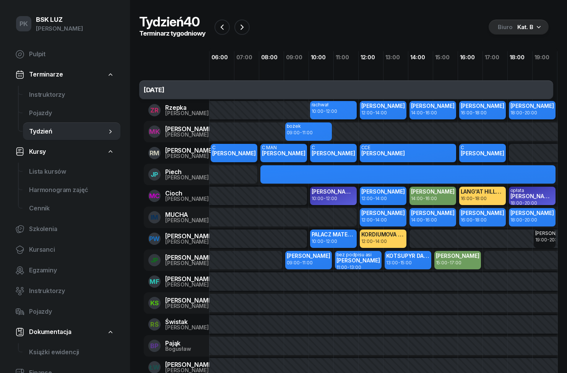
click at [37, 119] on link "Pojazdy" at bounding box center [71, 113] width 97 height 18
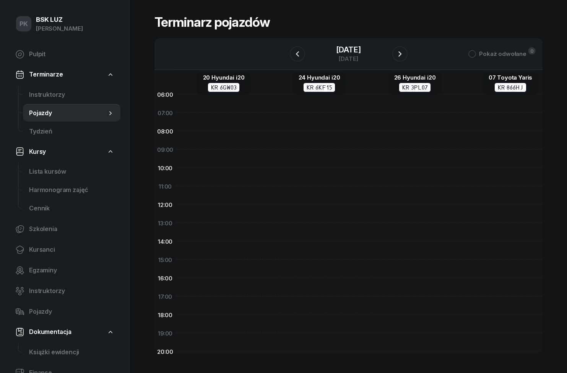
scroll to position [4, 0]
click at [229, 73] on link "20 Hyundai i20 KR 6GW03" at bounding box center [224, 83] width 54 height 22
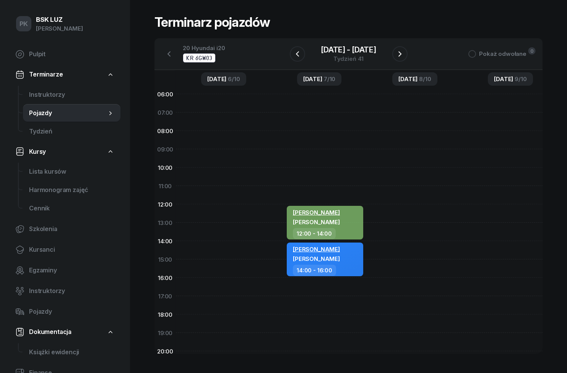
click at [405, 56] on button "button" at bounding box center [399, 53] width 15 height 15
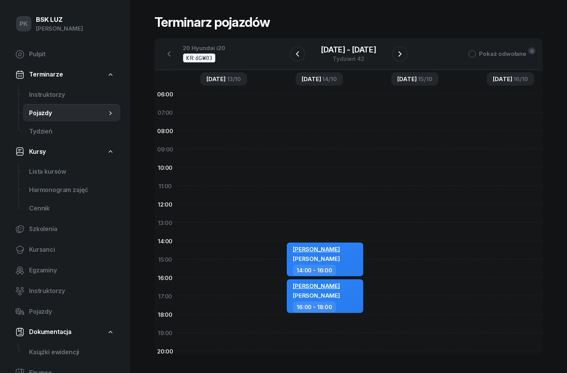
click at [404, 56] on icon "button" at bounding box center [399, 53] width 9 height 9
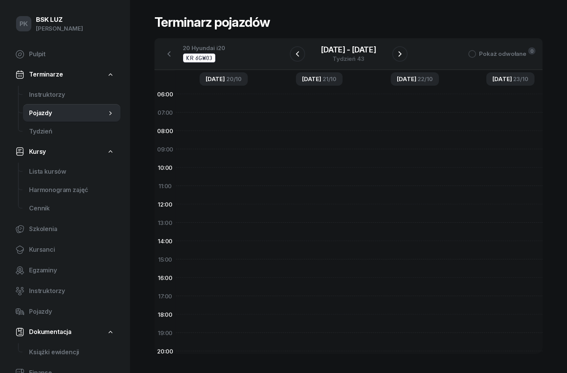
click at [404, 57] on icon "button" at bounding box center [399, 53] width 9 height 9
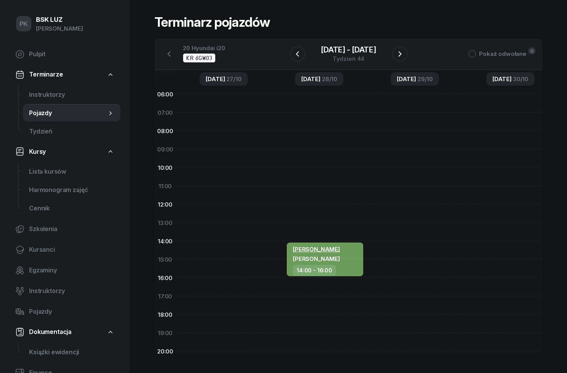
click at [298, 57] on icon "button" at bounding box center [297, 53] width 9 height 9
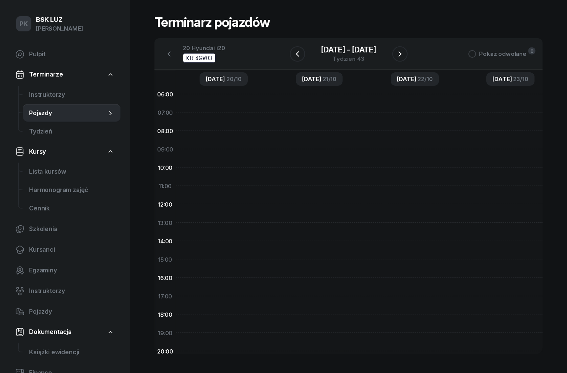
click at [298, 56] on icon "button" at bounding box center [297, 53] width 9 height 9
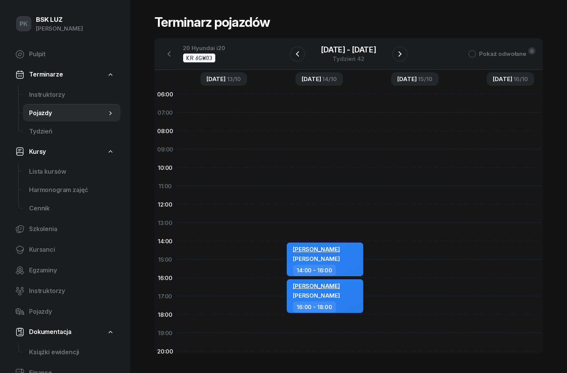
click at [292, 59] on button "button" at bounding box center [297, 53] width 15 height 15
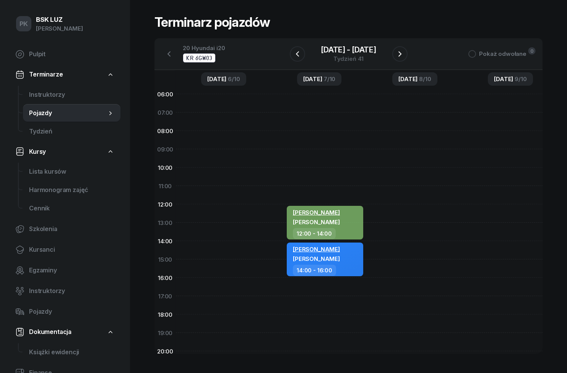
click at [300, 57] on icon "button" at bounding box center [297, 53] width 9 height 9
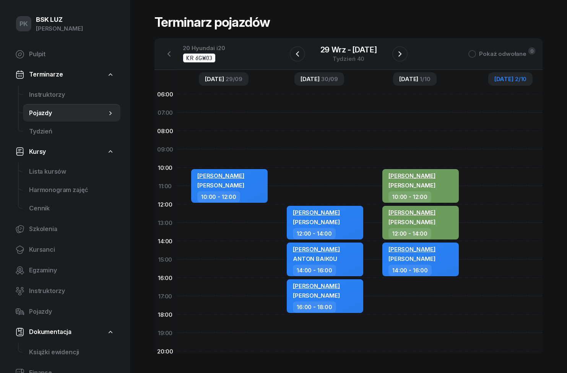
click at [208, 57] on div "KR 6GW03" at bounding box center [199, 58] width 33 height 10
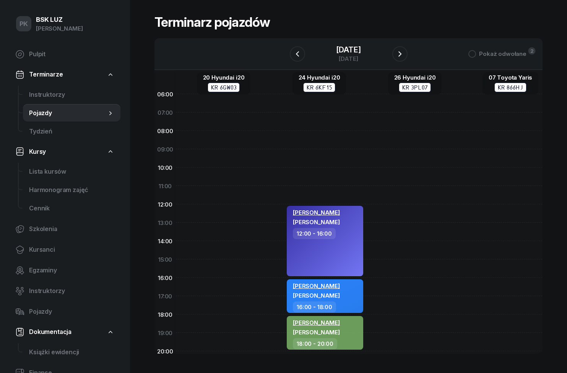
click at [525, 78] on div "07 Toyota Yaris" at bounding box center [510, 78] width 44 height 6
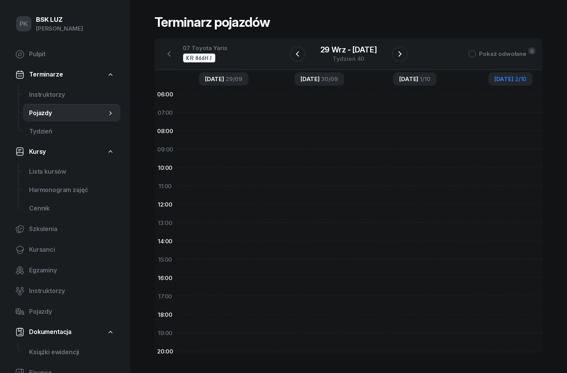
click at [36, 89] on link "Instruktorzy" at bounding box center [71, 95] width 97 height 18
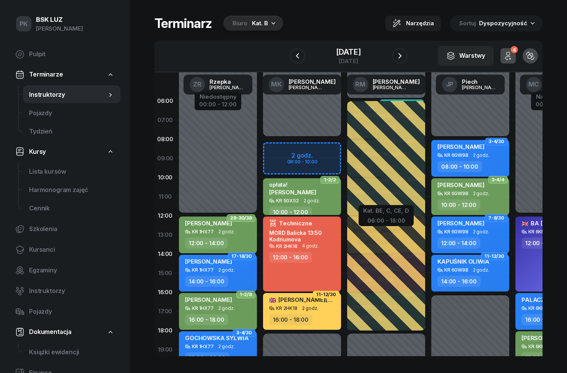
click at [32, 55] on span "Pulpit" at bounding box center [71, 54] width 85 height 10
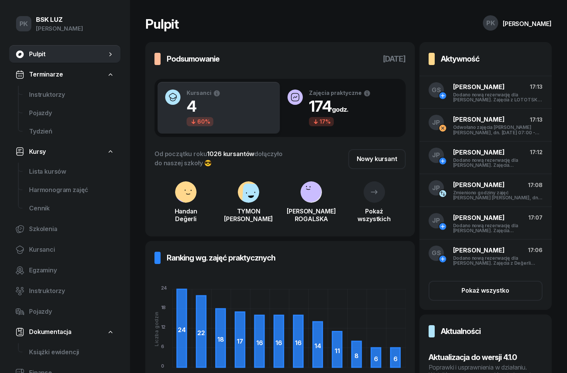
click at [375, 199] on div at bounding box center [373, 191] width 21 height 21
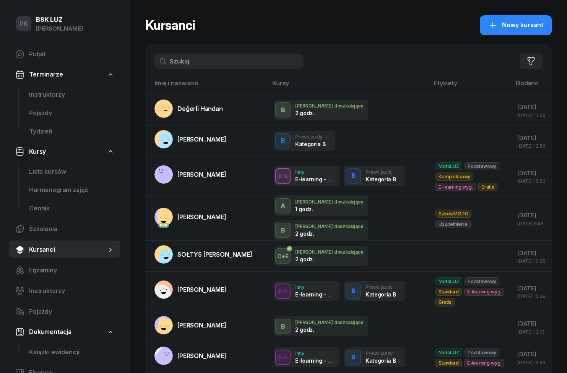
click at [32, 228] on span "Szkolenia" at bounding box center [71, 229] width 85 height 10
select select "createdAt-desc"
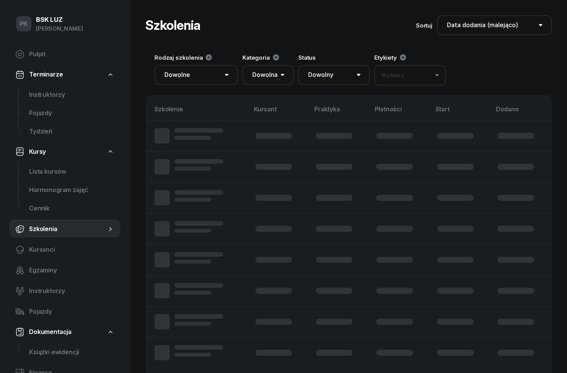
click at [35, 203] on span "Cennik" at bounding box center [71, 208] width 85 height 10
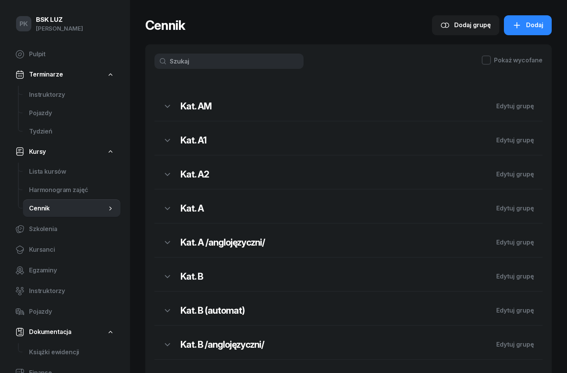
click at [37, 171] on span "Lista kursów" at bounding box center [71, 172] width 85 height 10
select select
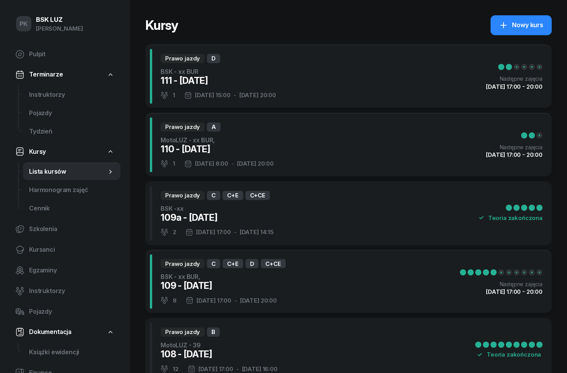
click at [36, 211] on span "Cennik" at bounding box center [71, 208] width 85 height 10
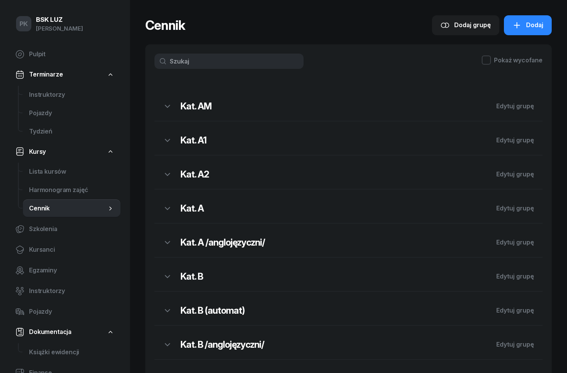
click at [483, 63] on div at bounding box center [486, 59] width 9 height 9
click at [488, 62] on icon at bounding box center [486, 59] width 9 height 9
click at [37, 174] on span "Lista kursów" at bounding box center [71, 172] width 85 height 10
select select
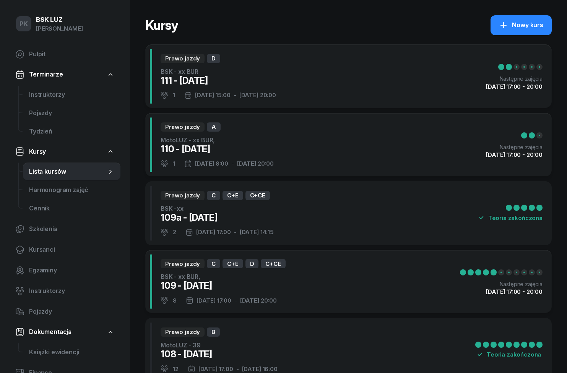
click at [33, 130] on span "Tydzień" at bounding box center [71, 132] width 85 height 10
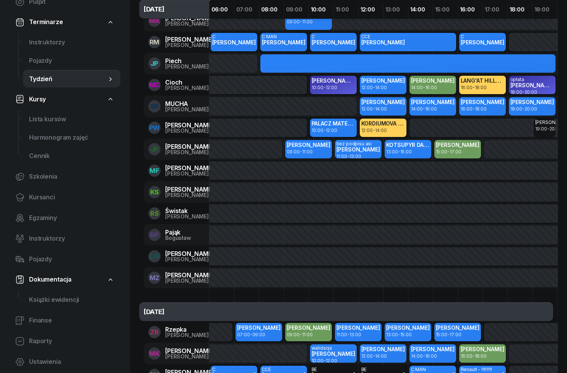
scroll to position [114, 0]
